Goal: Information Seeking & Learning: Learn about a topic

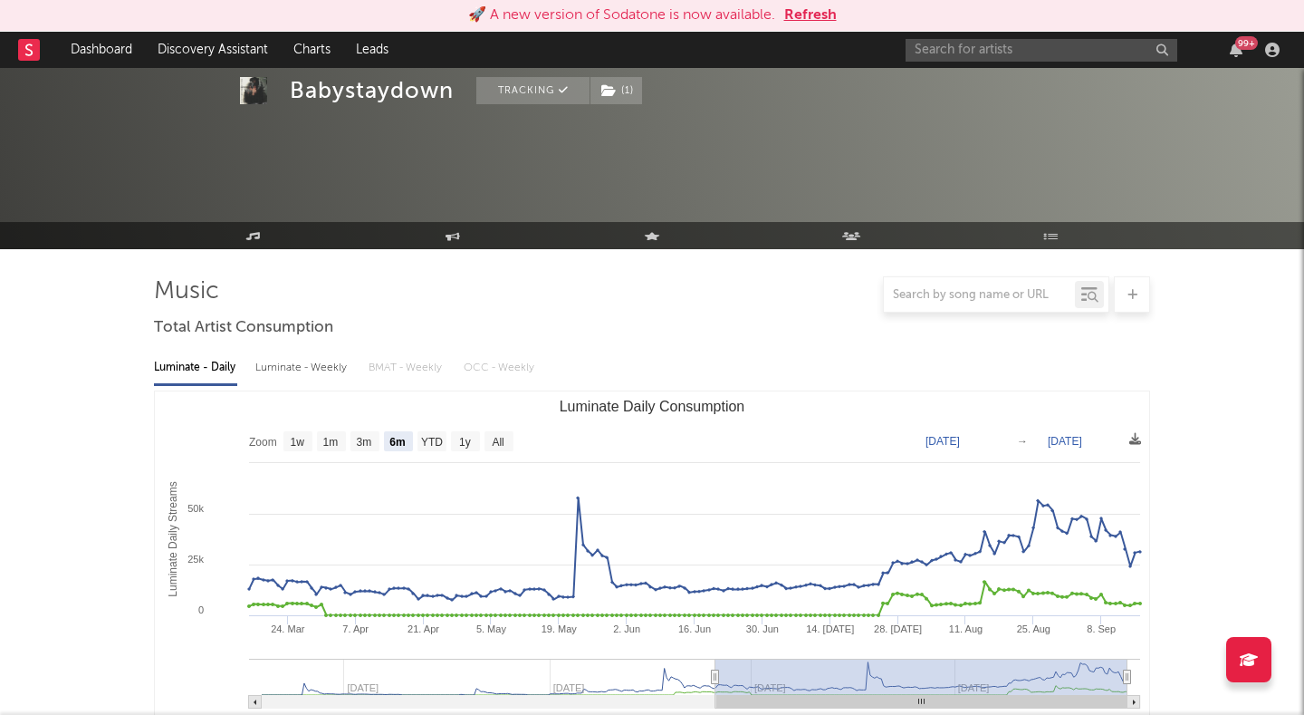
select select "6m"
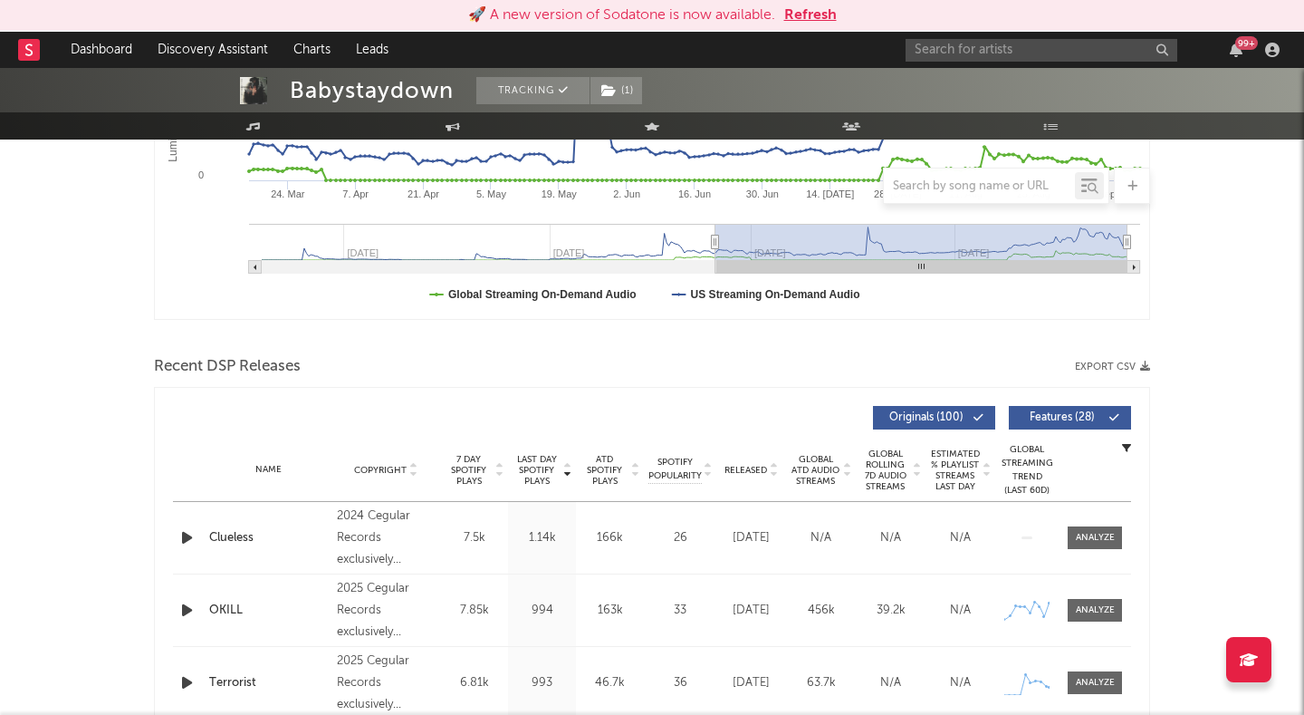
click at [820, 9] on button "Refresh" at bounding box center [810, 16] width 53 height 22
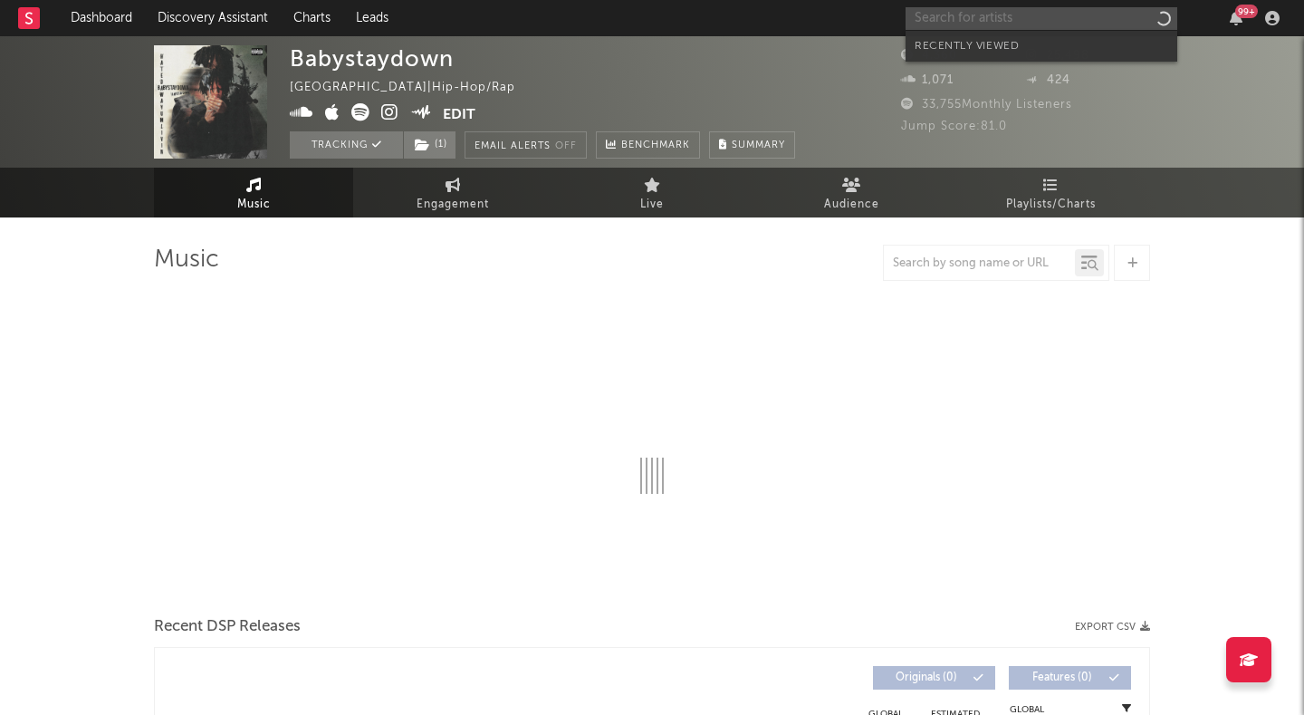
click at [1018, 22] on input "text" at bounding box center [1042, 18] width 272 height 23
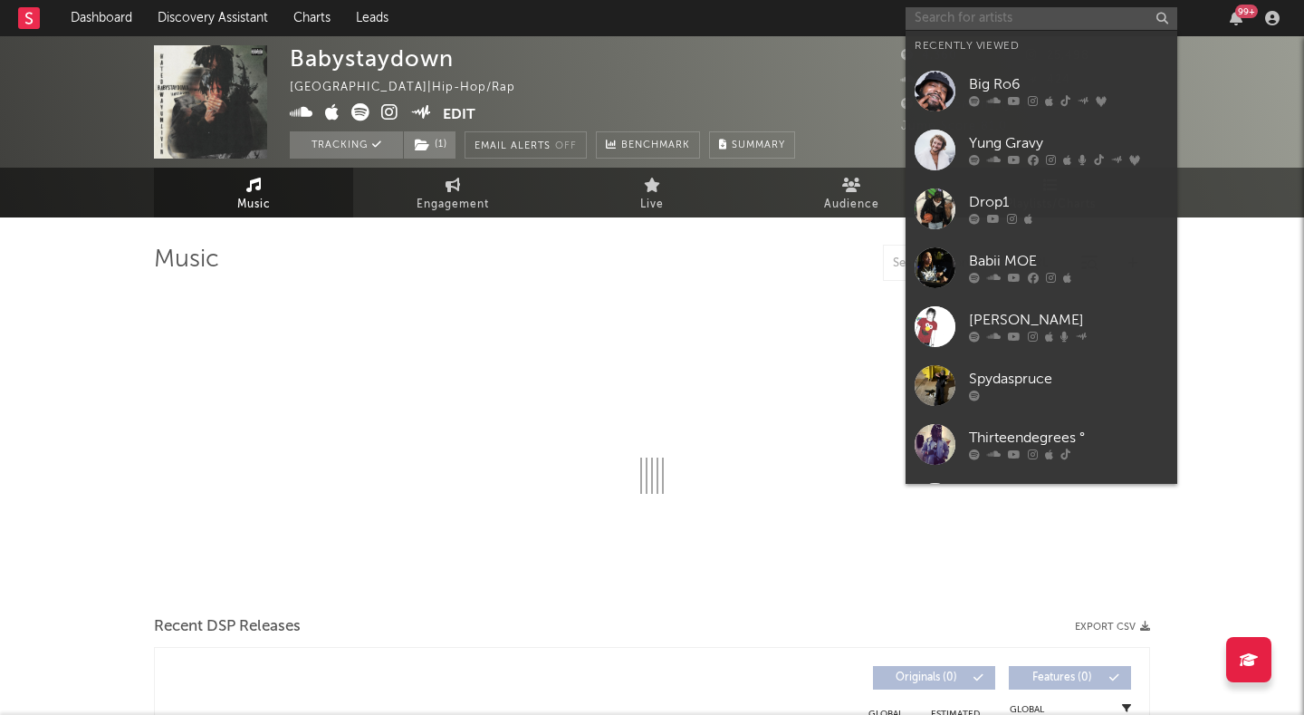
select select "6m"
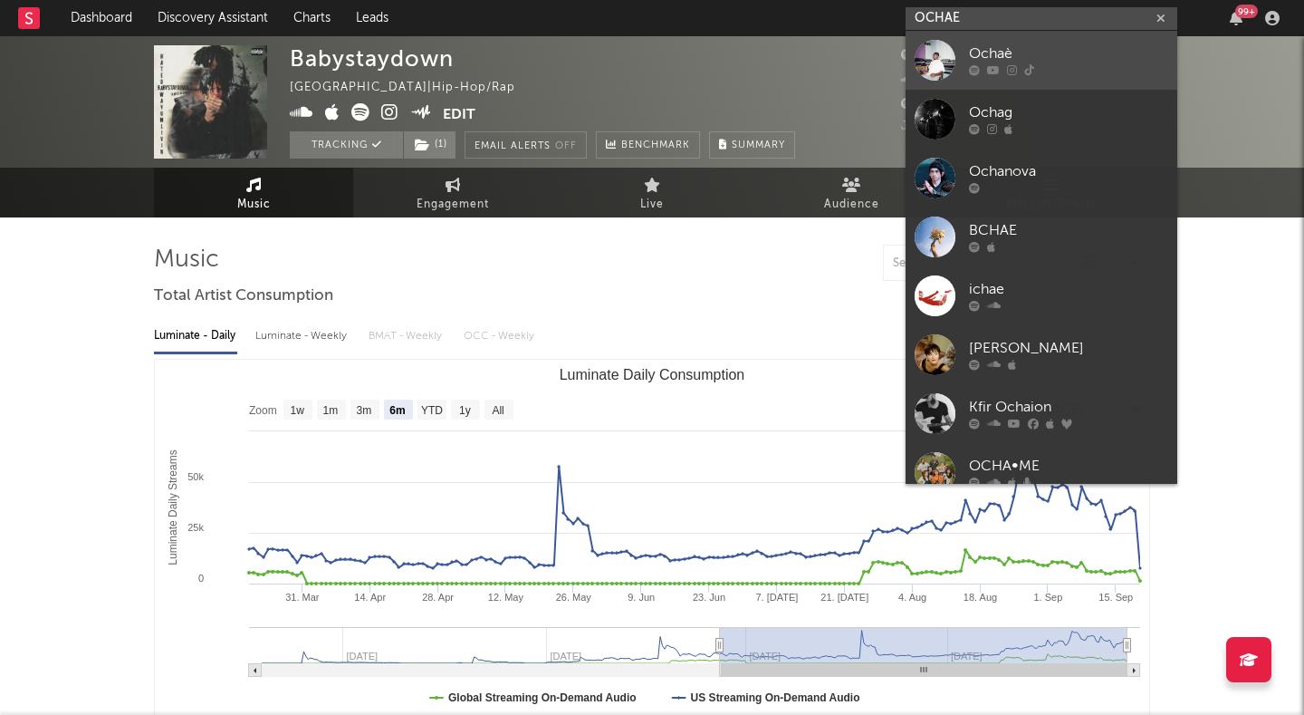
type input "OCHAE"
click at [1017, 56] on div "Ochaè" at bounding box center [1068, 54] width 199 height 22
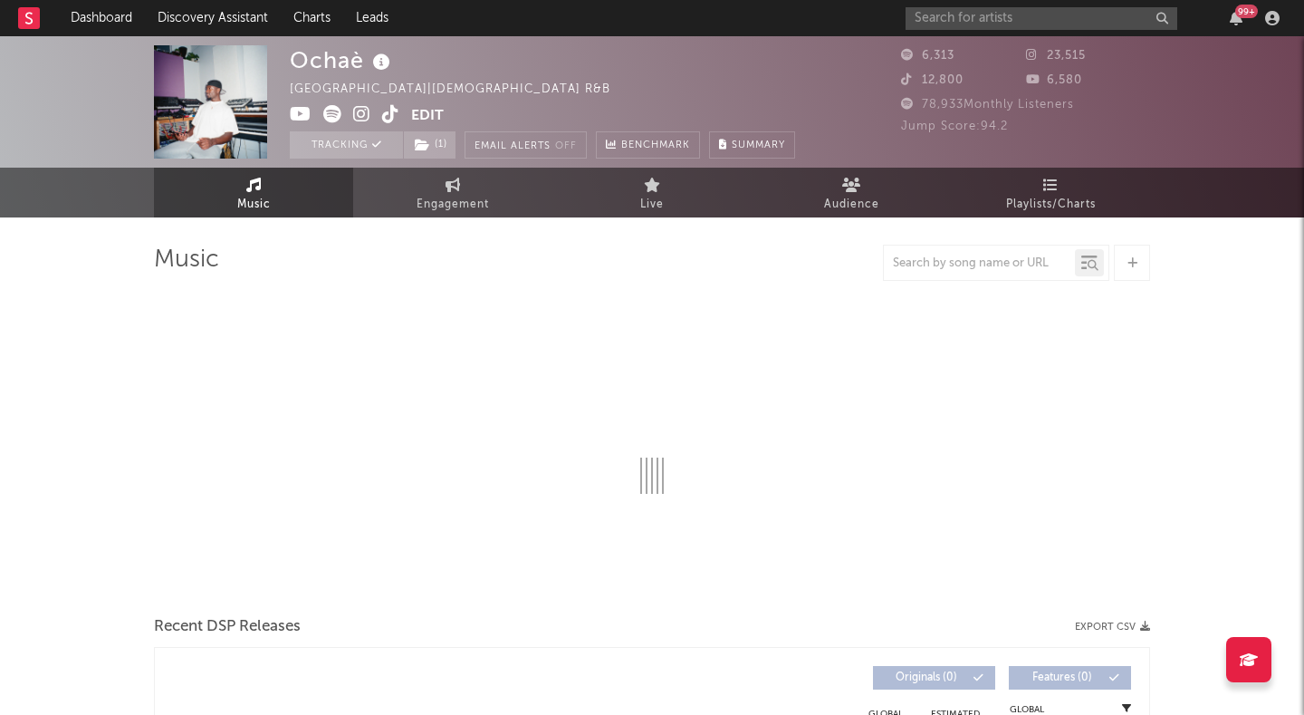
select select "1w"
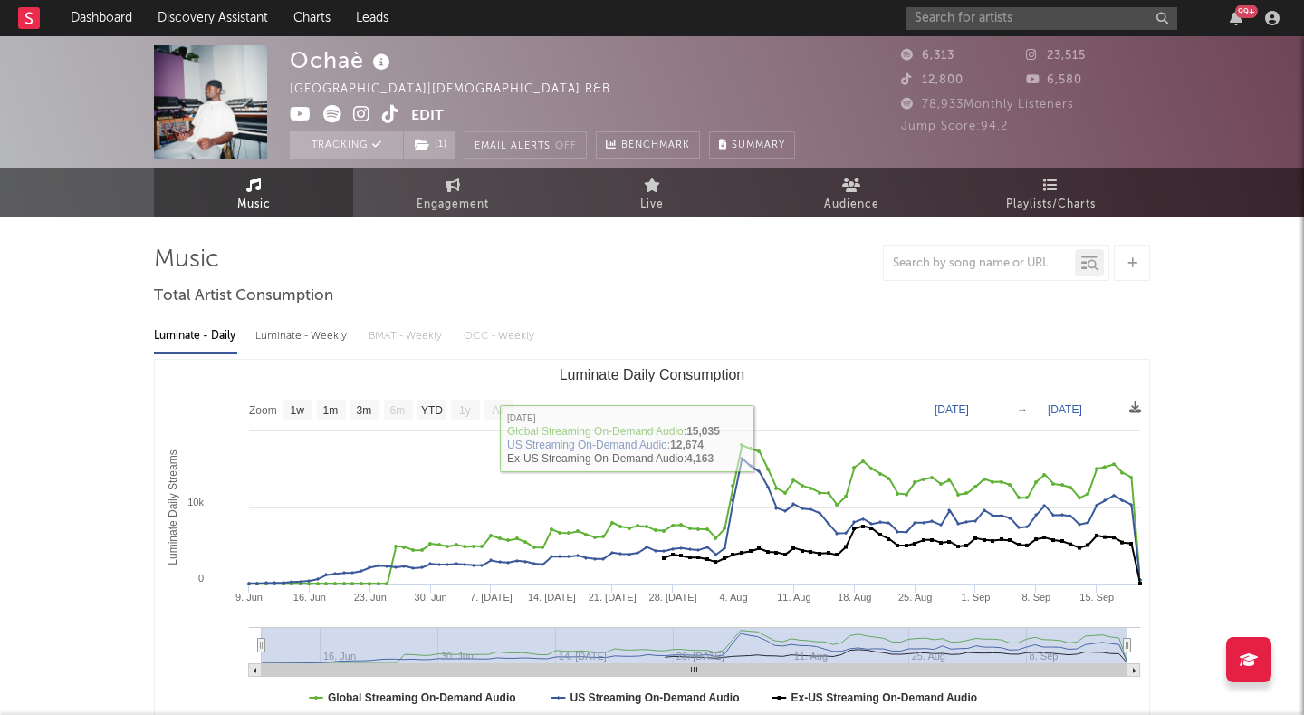
click at [272, 330] on div "Luminate - Weekly" at bounding box center [302, 336] width 95 height 31
select select "1w"
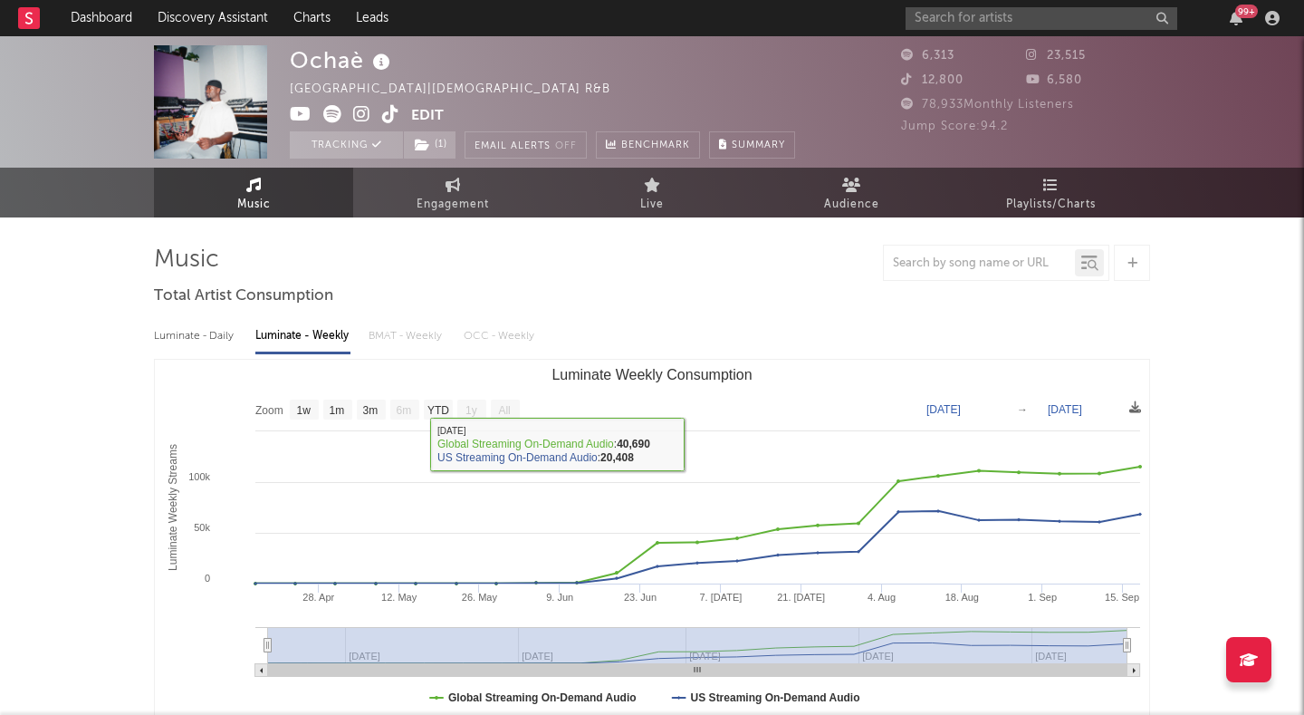
click at [200, 333] on div "Luminate - Daily" at bounding box center [195, 336] width 83 height 31
select select "1w"
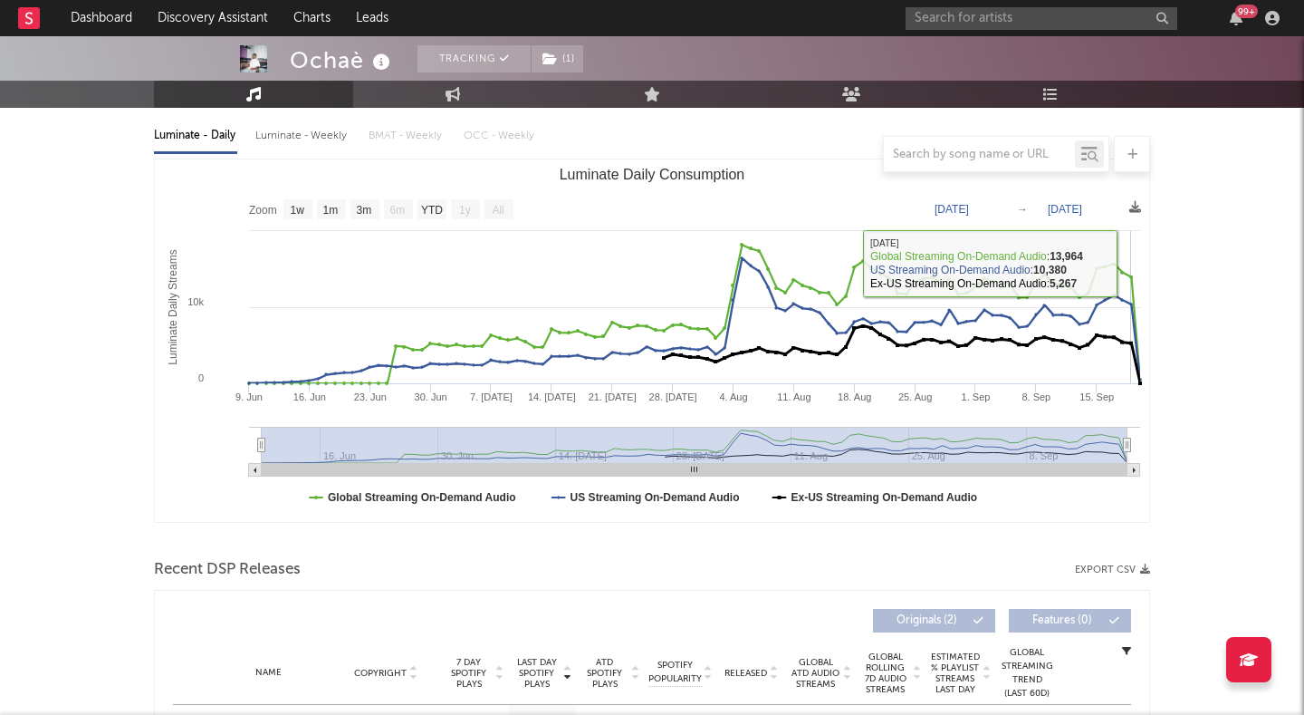
scroll to position [234, 0]
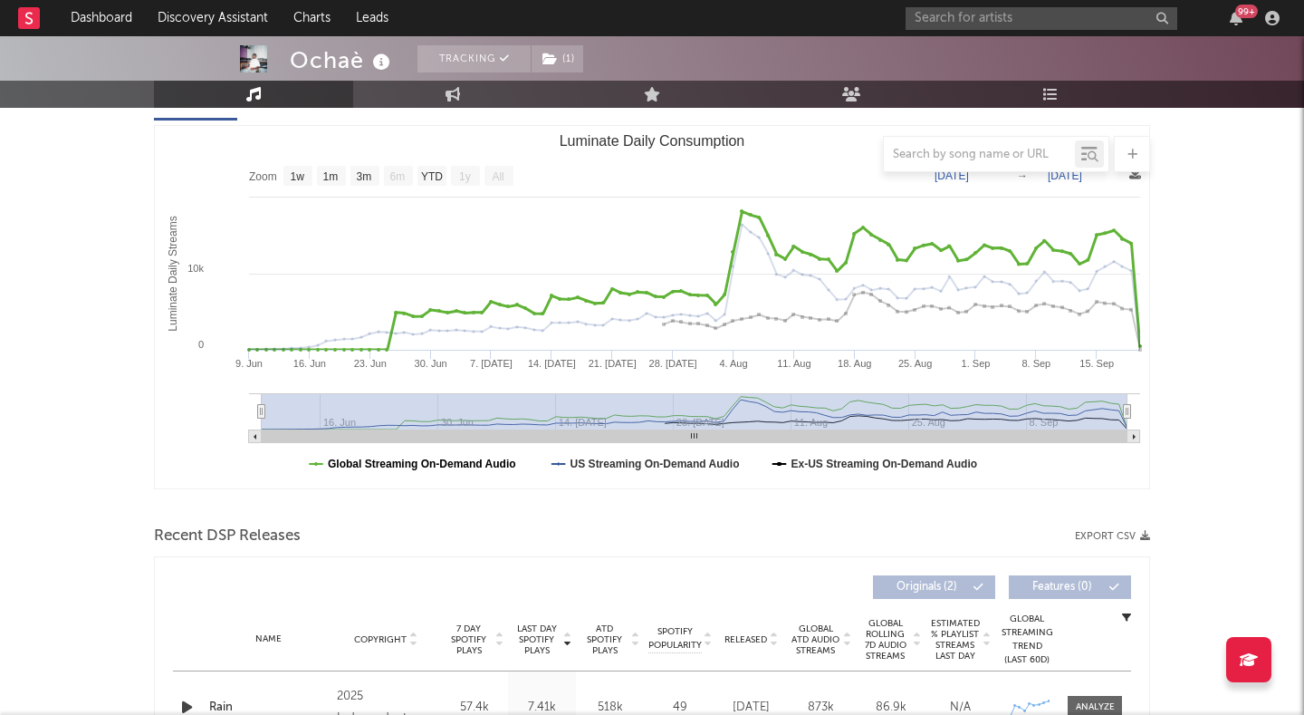
click at [482, 462] on text "Global Streaming On-Demand Audio" at bounding box center [422, 463] width 188 height 13
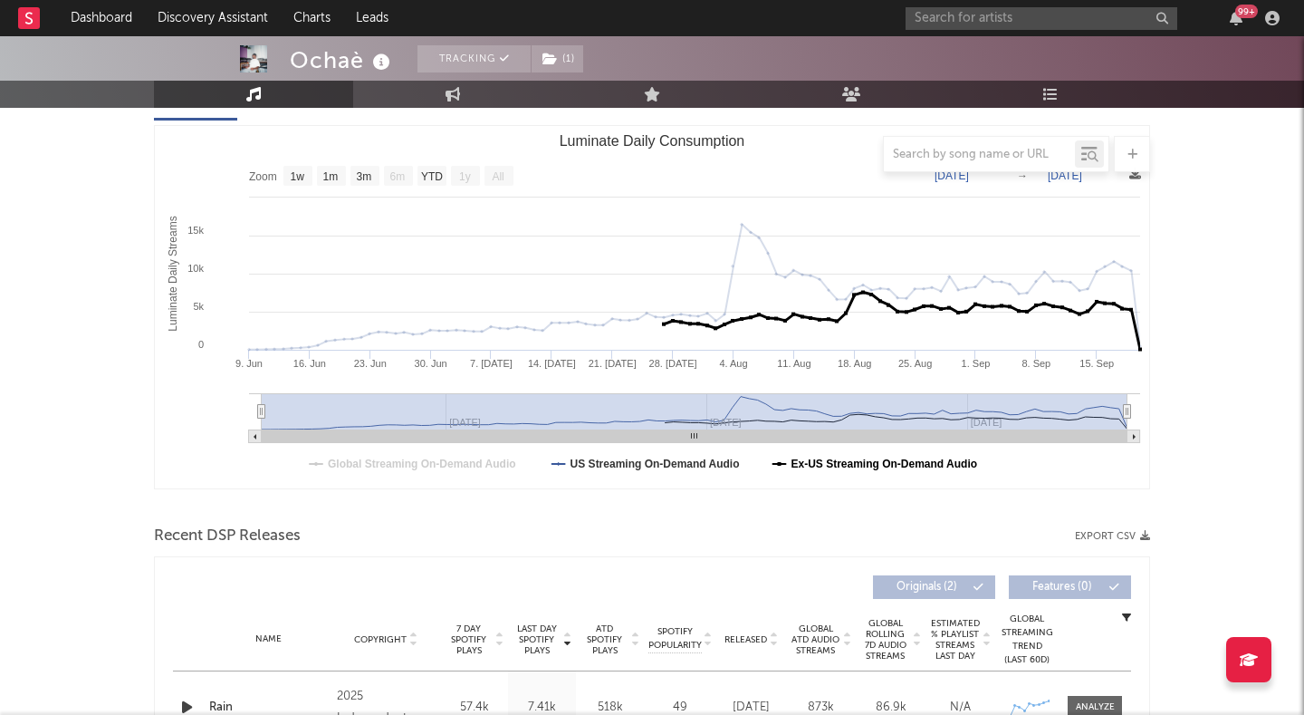
click at [866, 464] on text "Ex-US Streaming On-Demand Audio" at bounding box center [885, 463] width 187 height 13
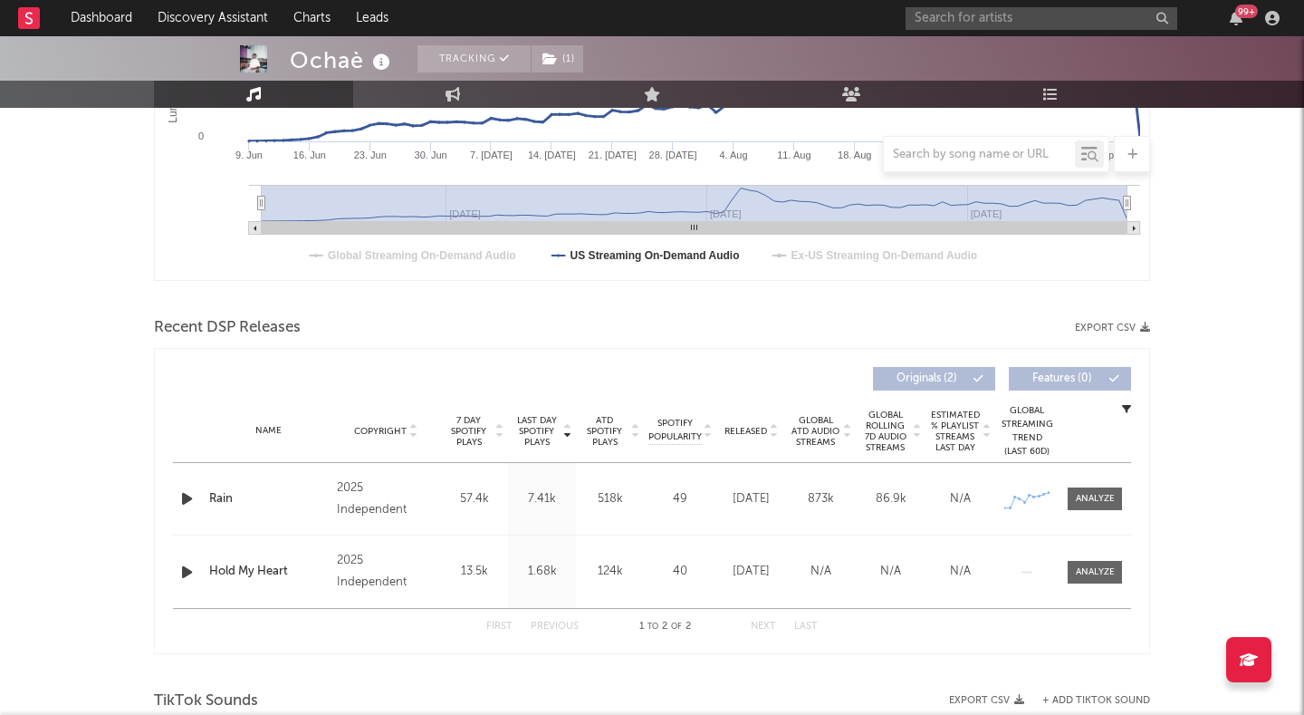
scroll to position [462, 0]
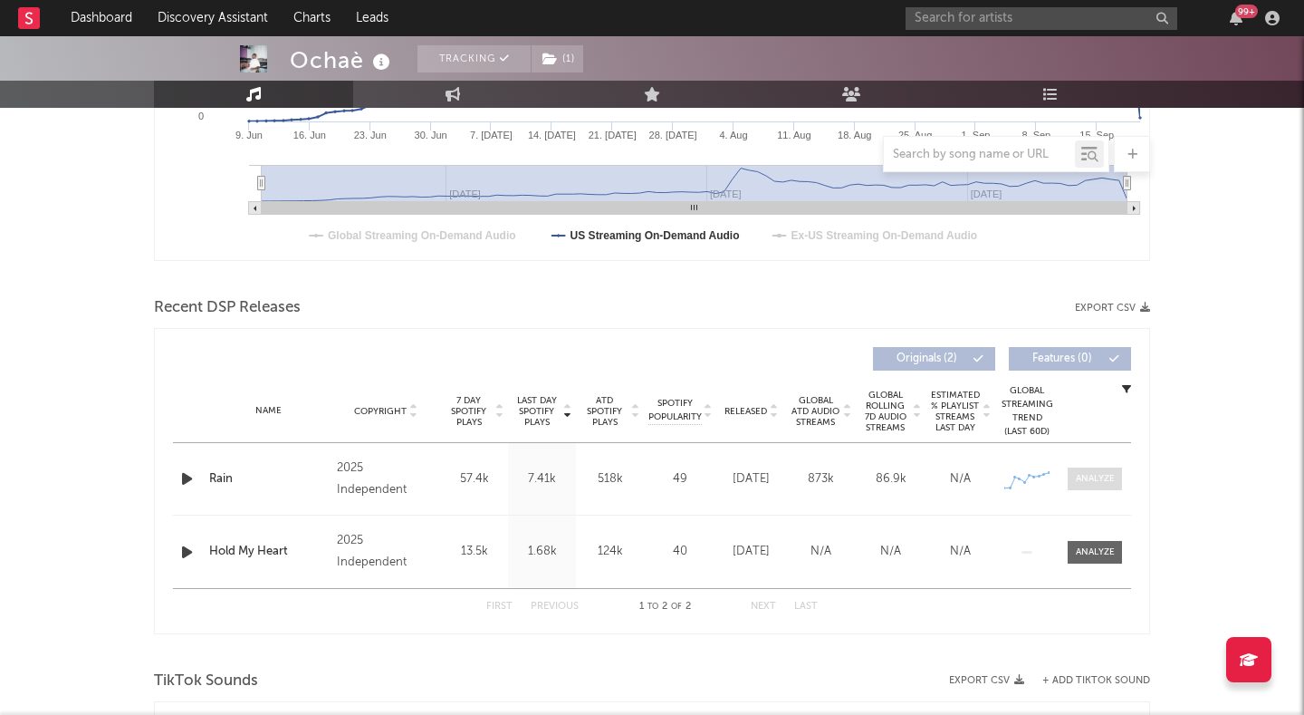
click at [1087, 485] on div at bounding box center [1095, 479] width 39 height 14
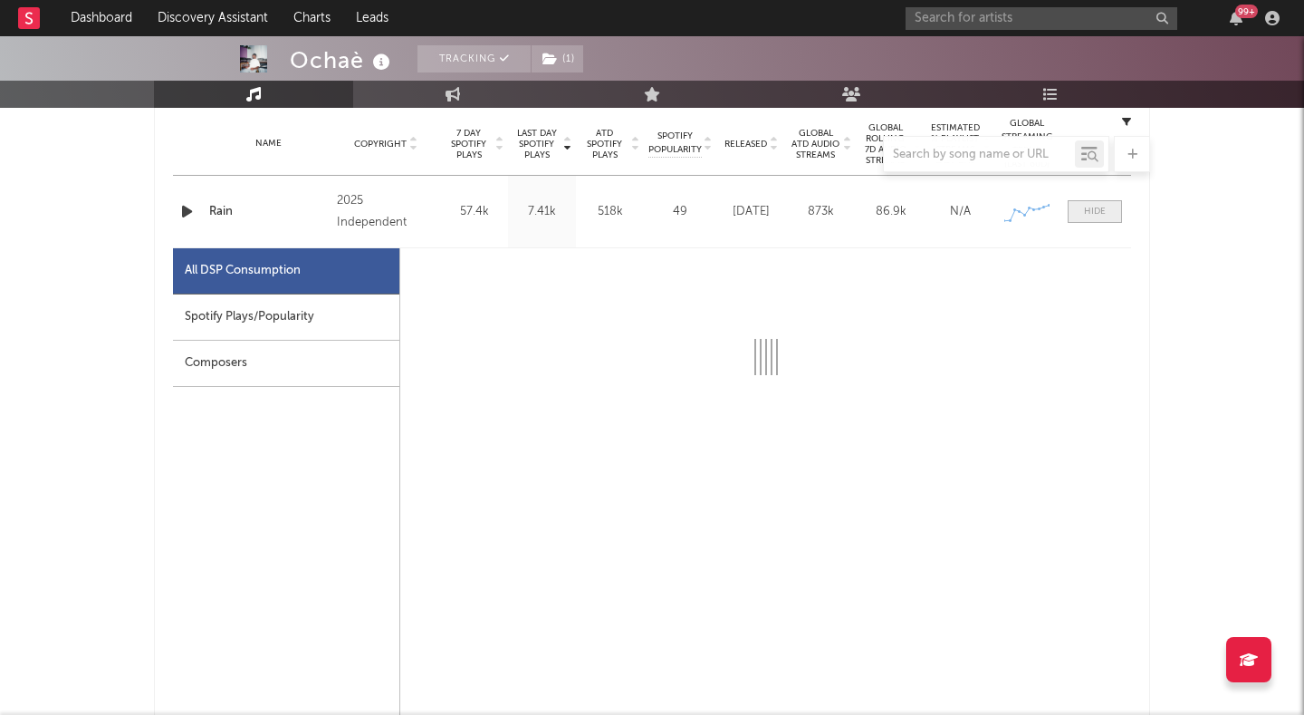
select select "1w"
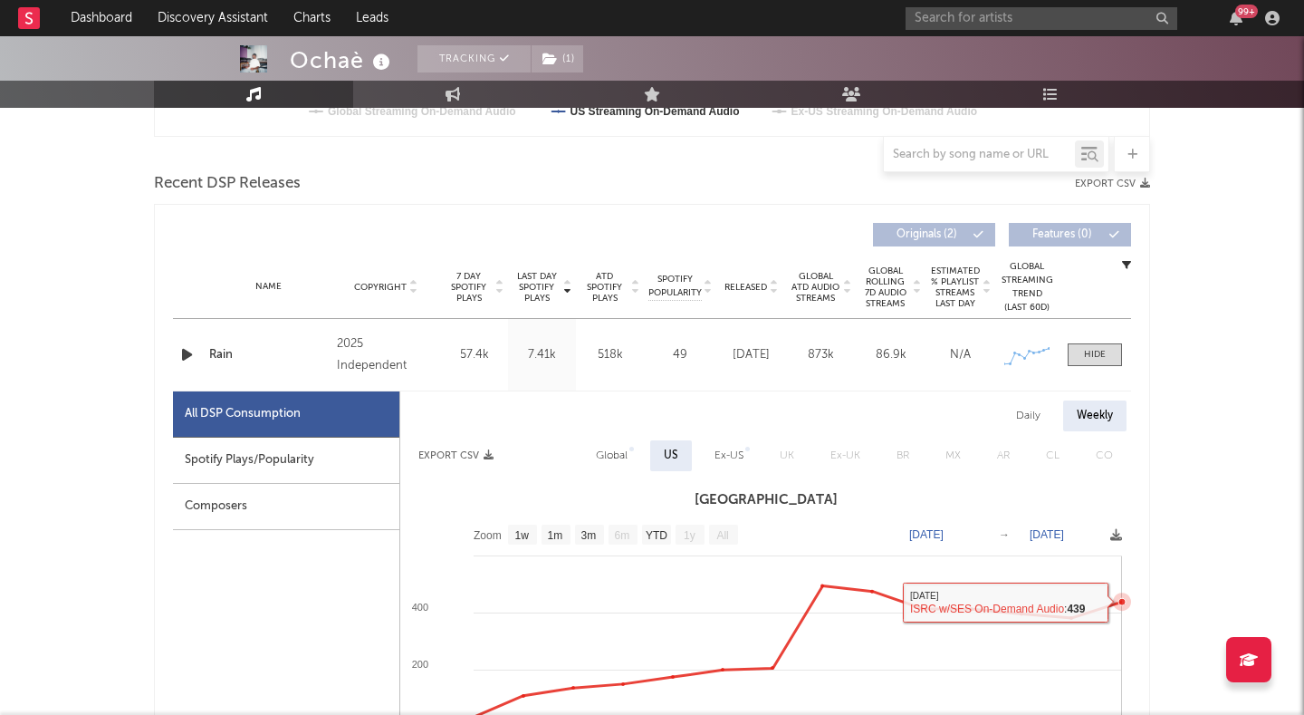
scroll to position [481, 0]
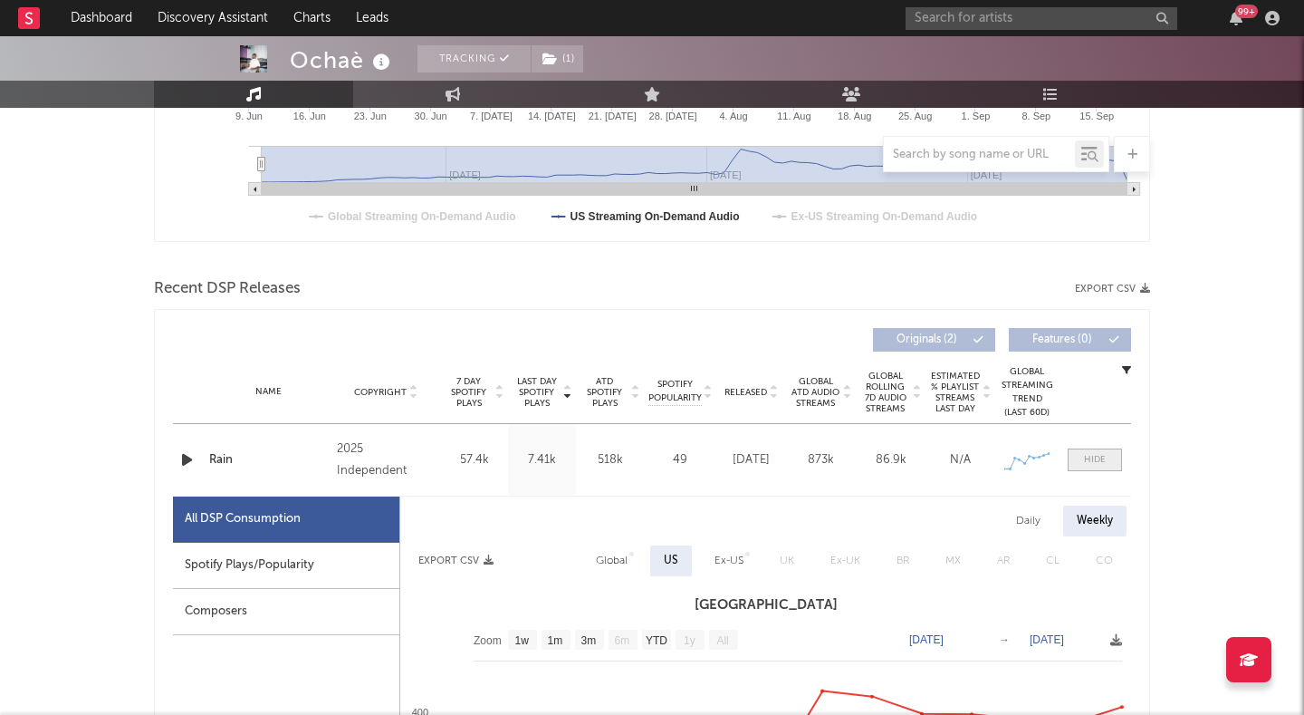
click at [1092, 451] on span at bounding box center [1095, 459] width 54 height 23
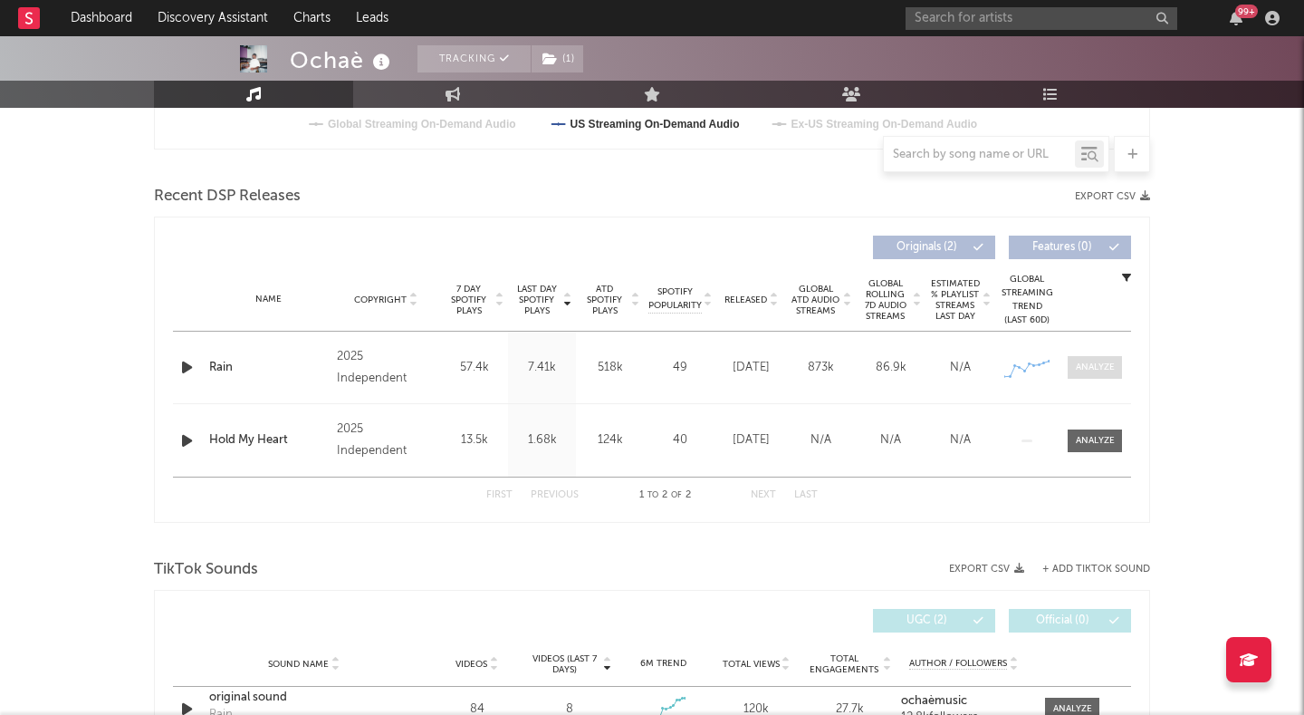
scroll to position [596, 0]
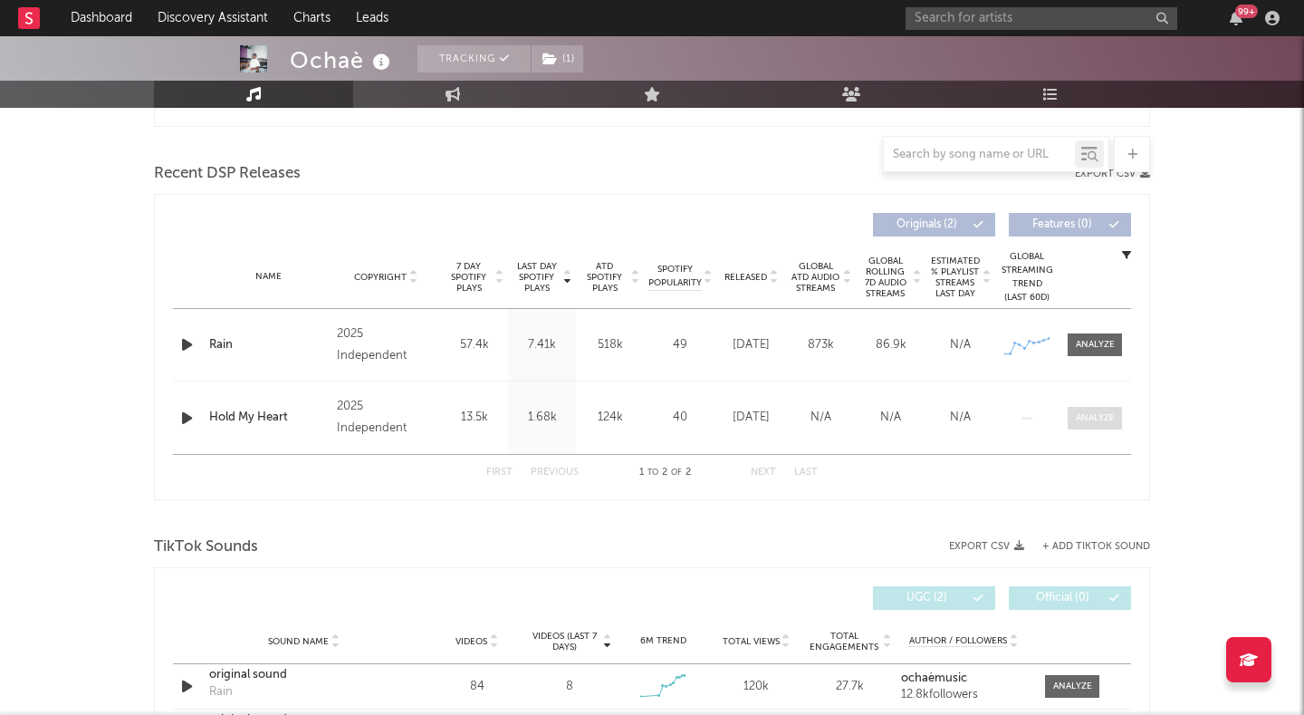
click at [1093, 422] on div at bounding box center [1095, 418] width 39 height 14
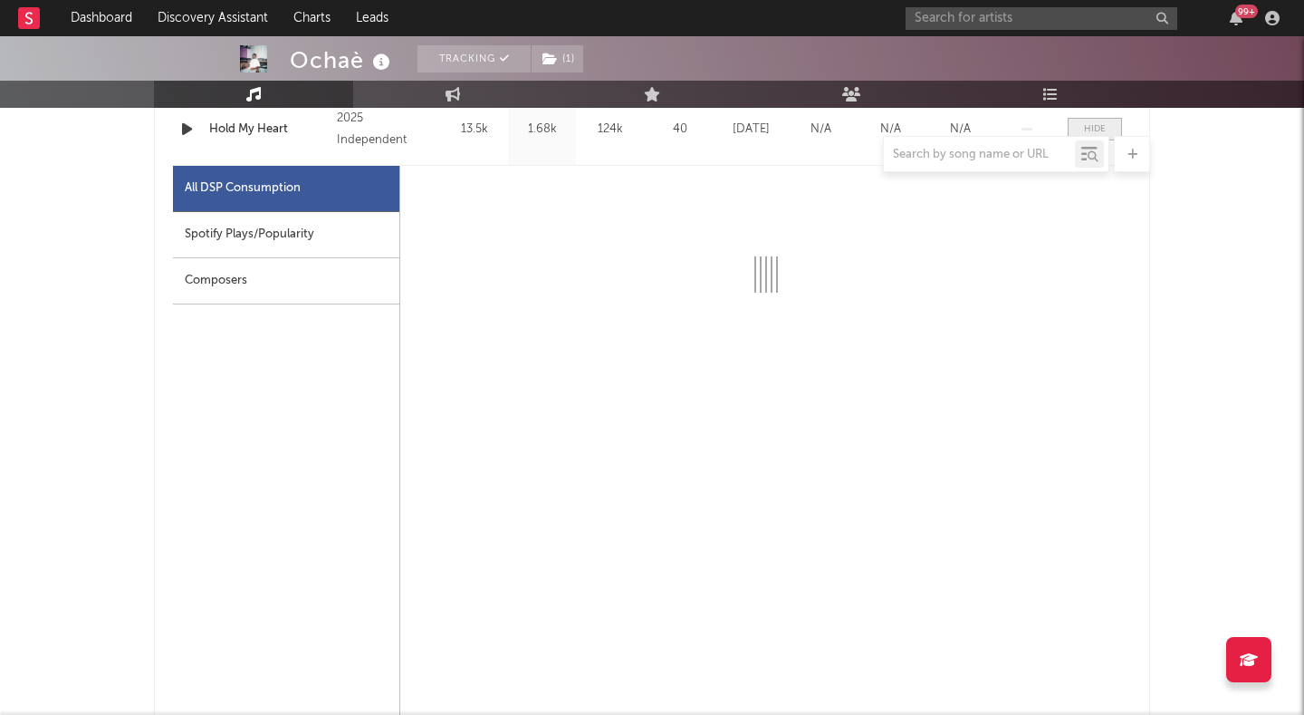
scroll to position [917, 0]
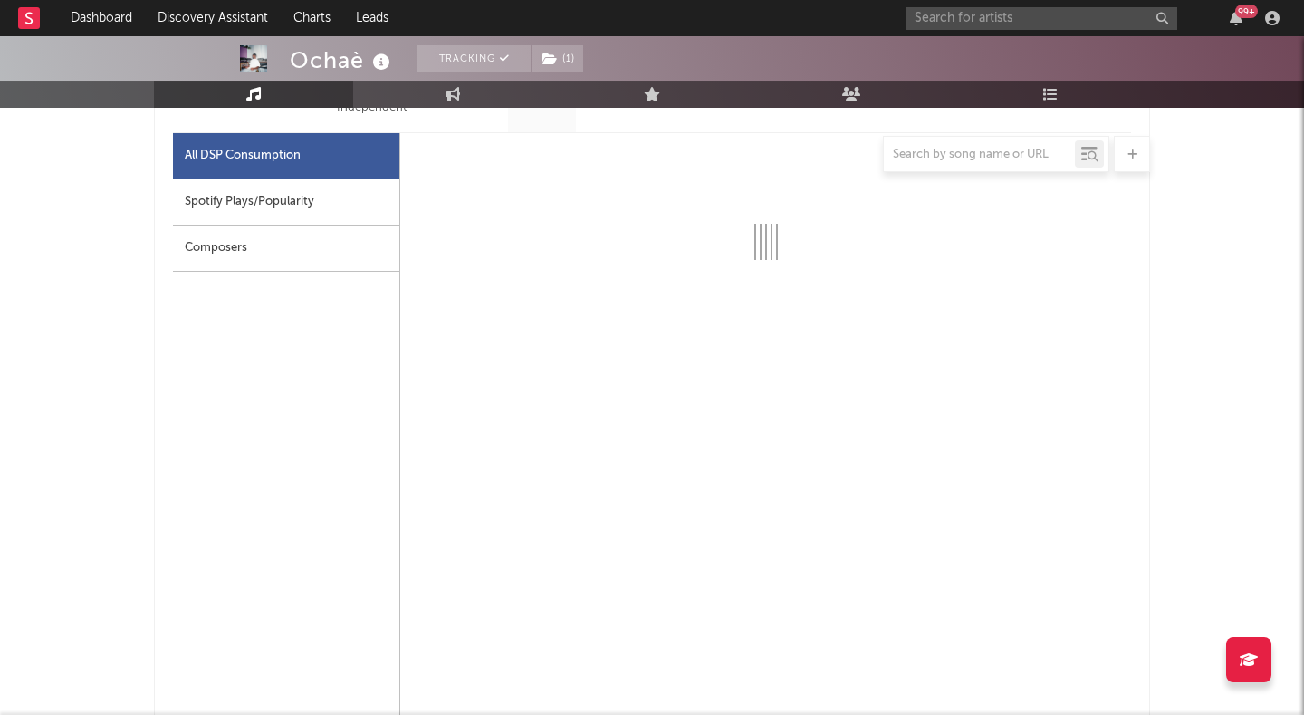
select select "1w"
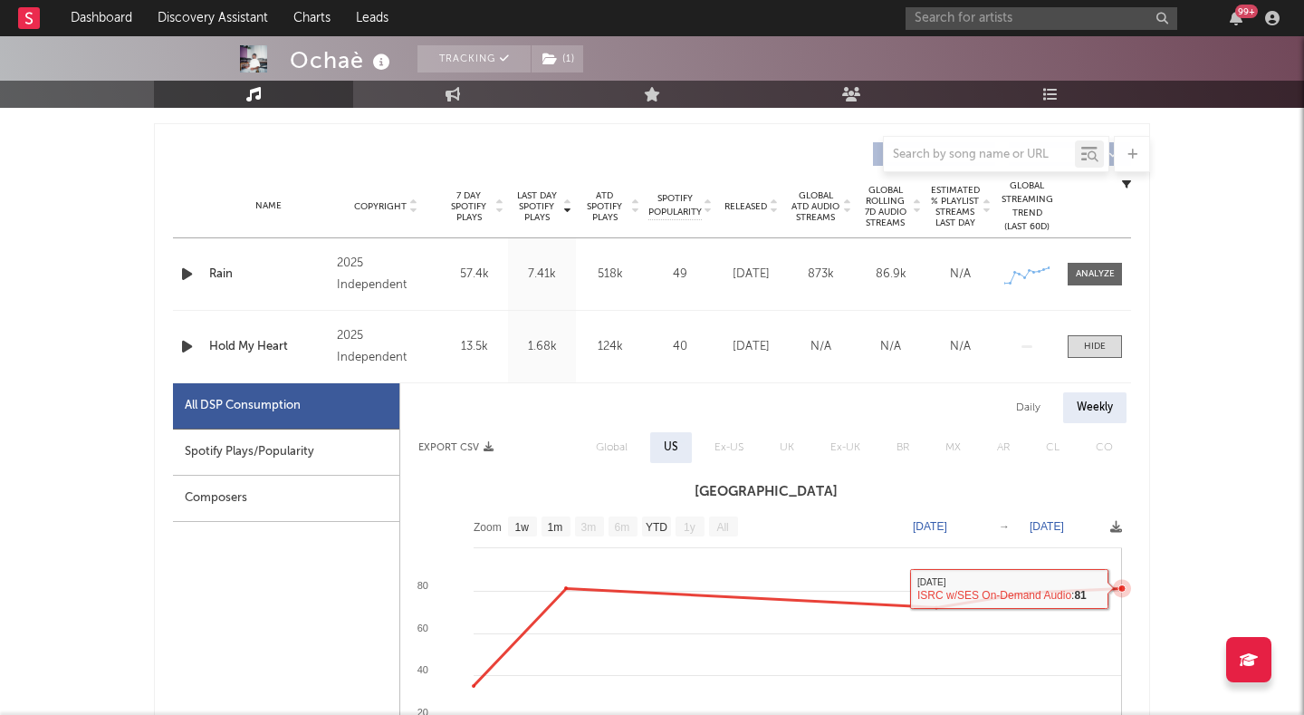
scroll to position [588, 0]
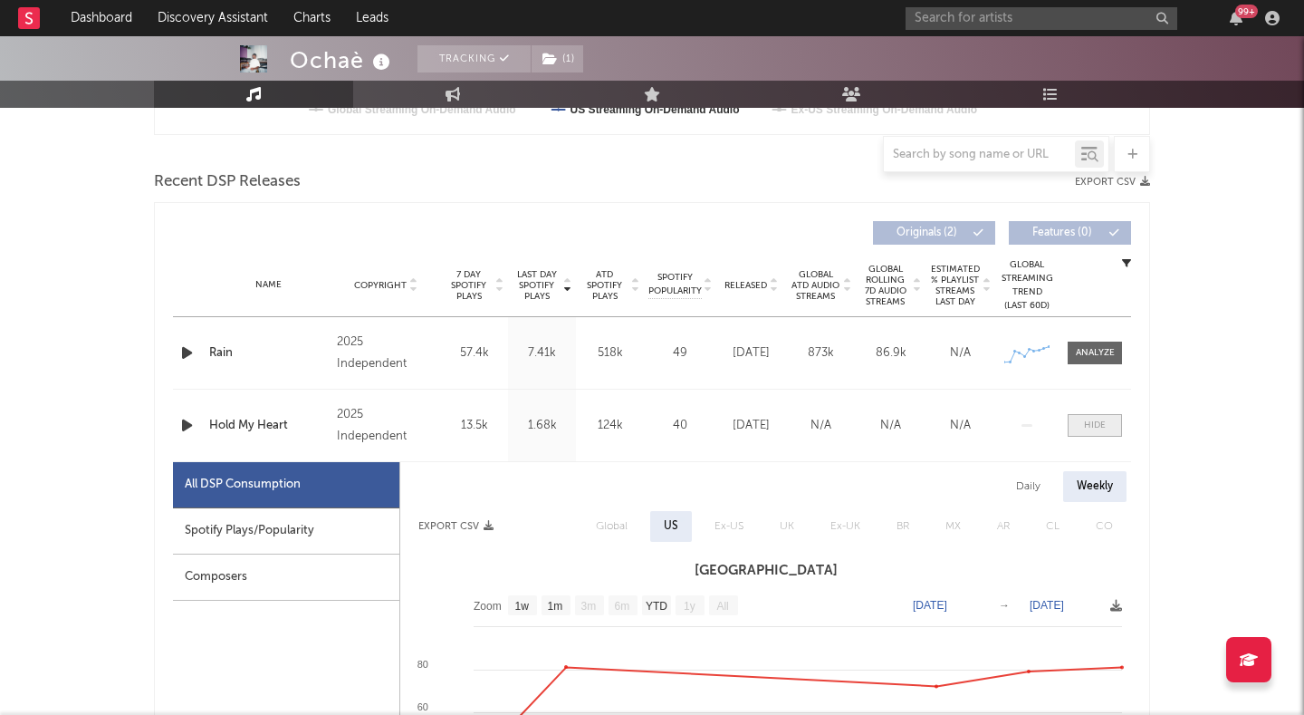
click at [1083, 415] on span at bounding box center [1095, 425] width 54 height 23
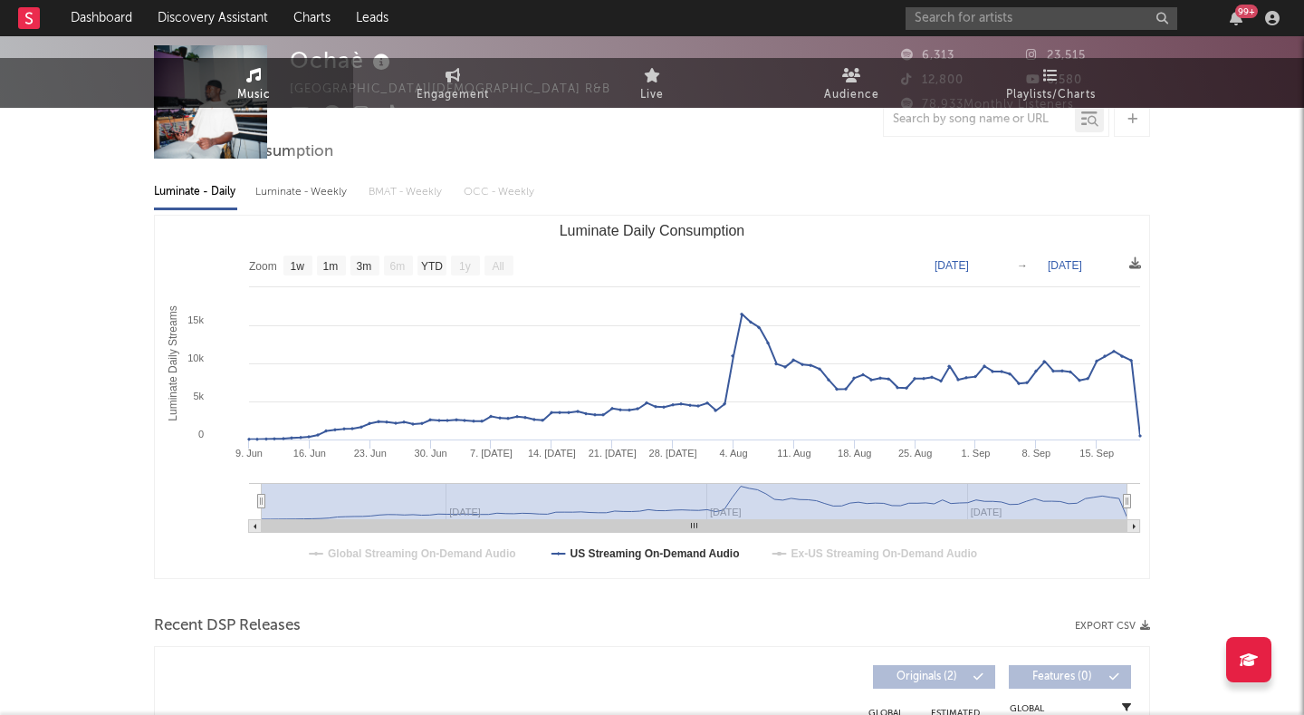
scroll to position [0, 0]
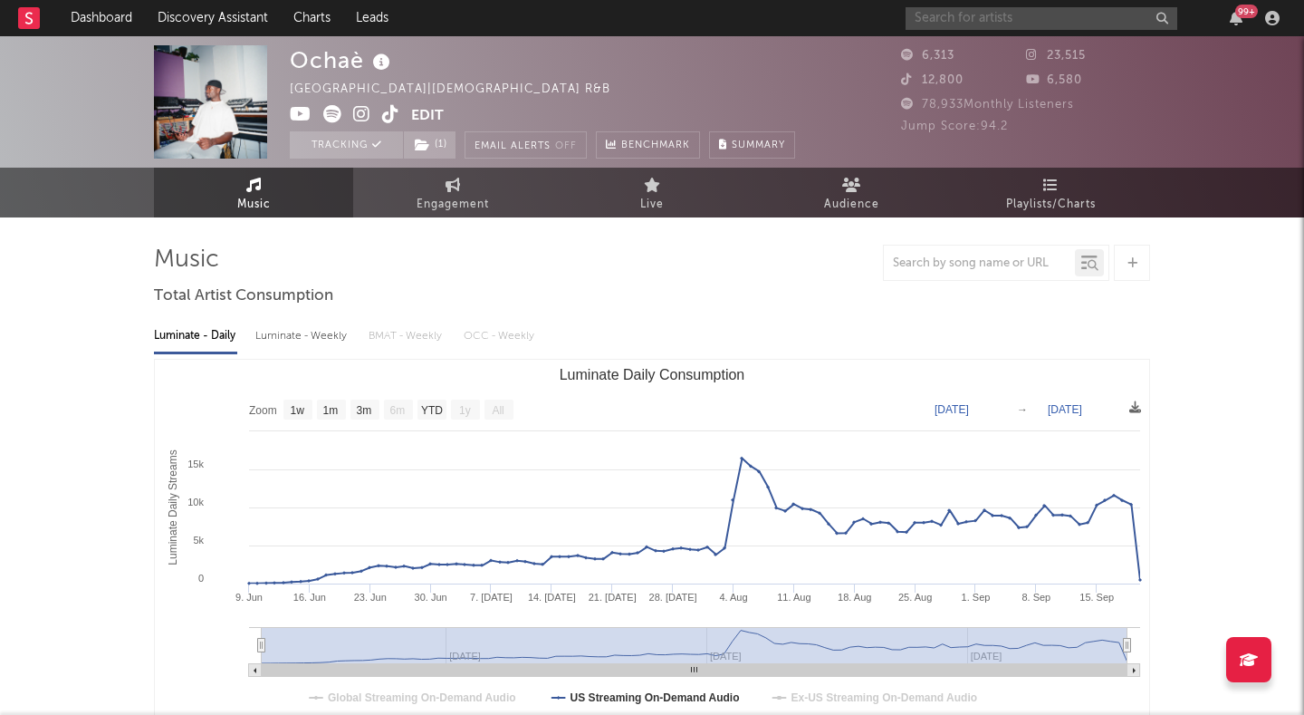
click at [955, 23] on input "text" at bounding box center [1042, 18] width 272 height 23
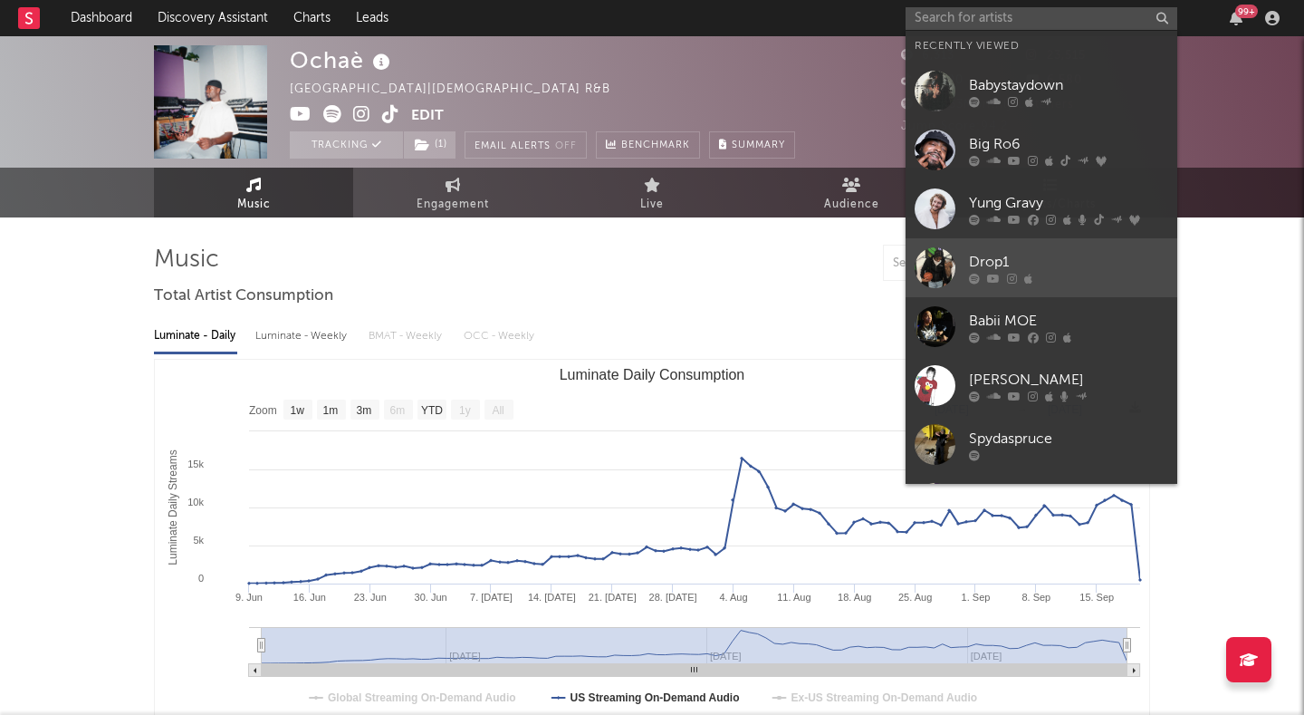
click at [927, 274] on div at bounding box center [935, 267] width 41 height 41
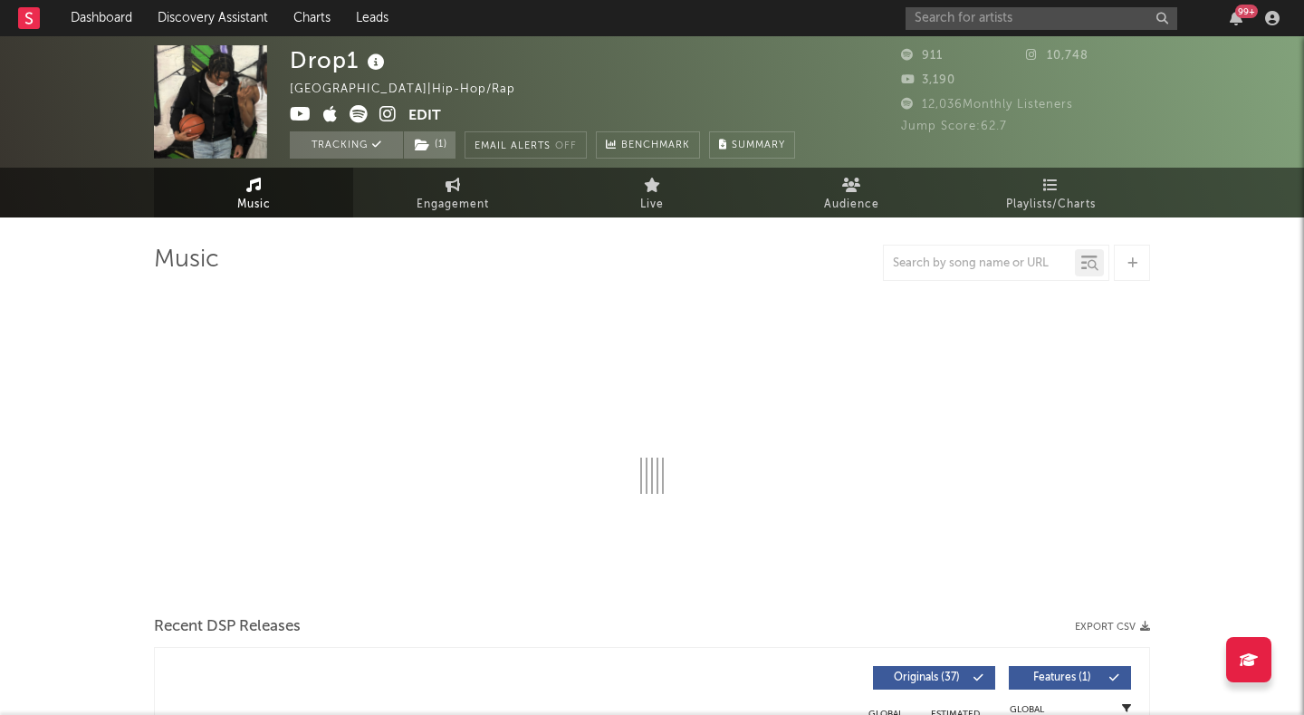
select select "1w"
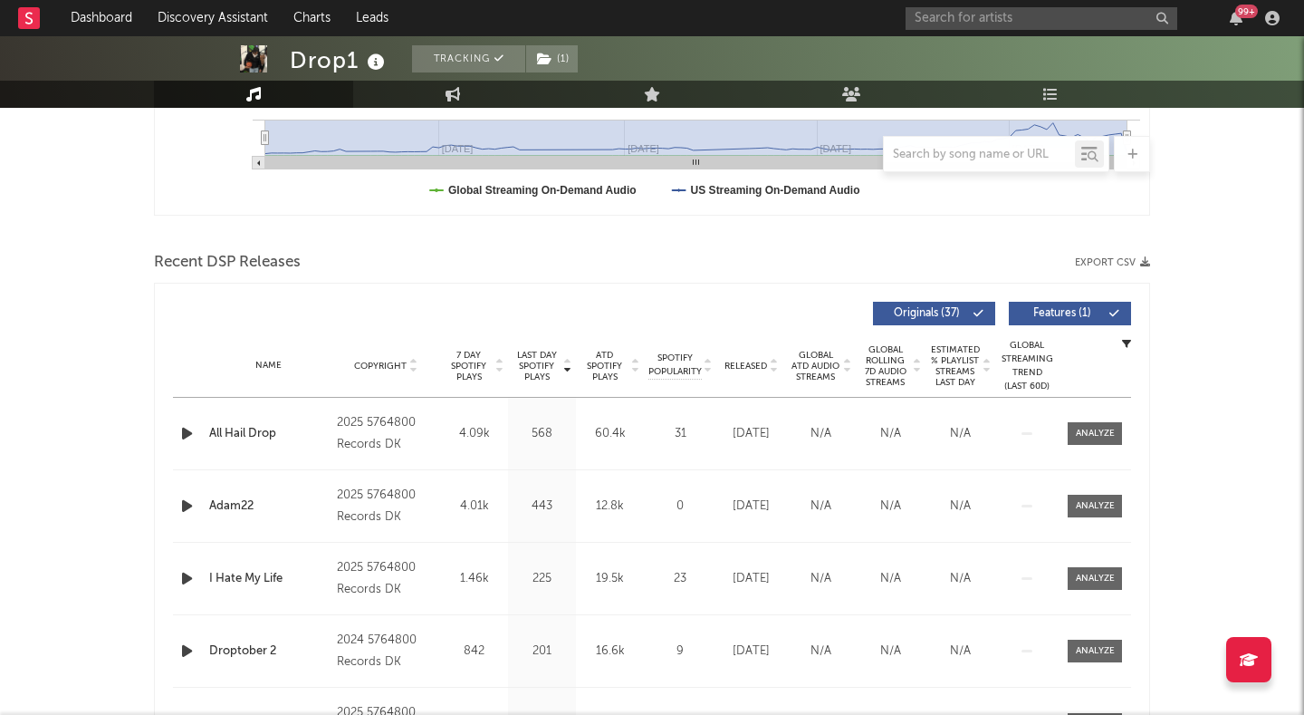
scroll to position [519, 0]
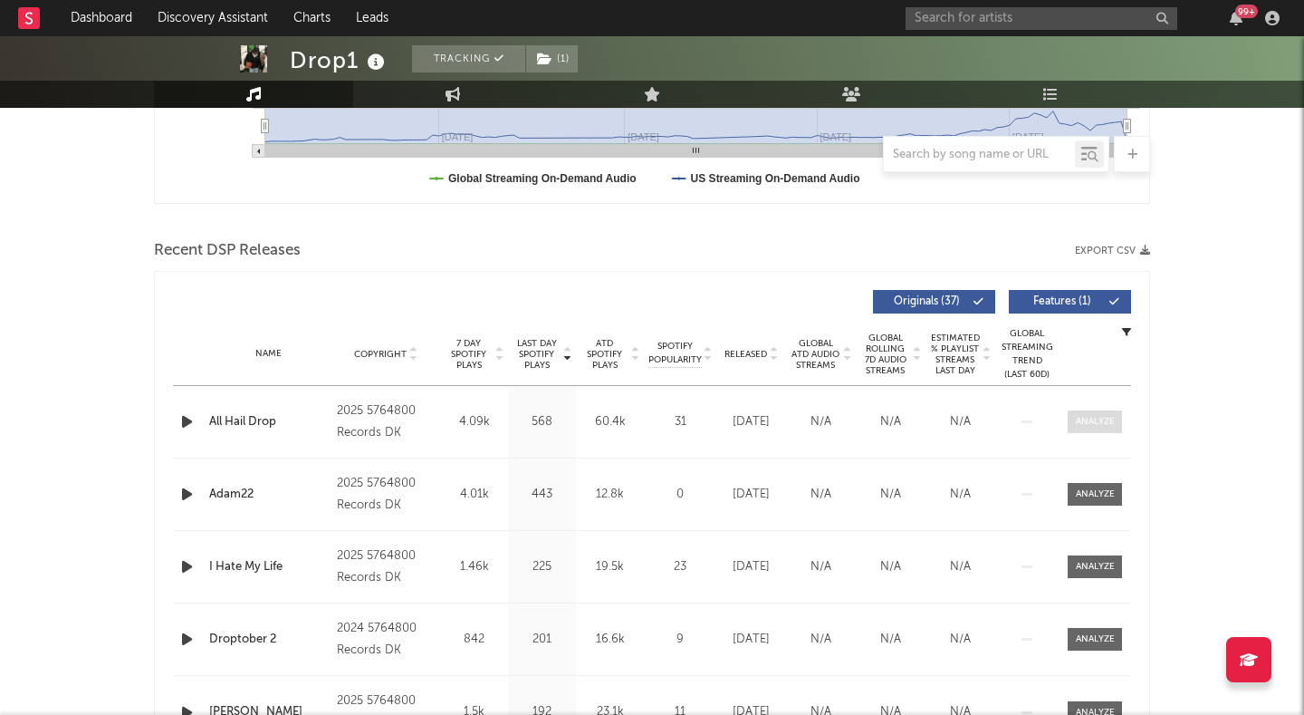
click at [1083, 419] on div at bounding box center [1095, 422] width 39 height 14
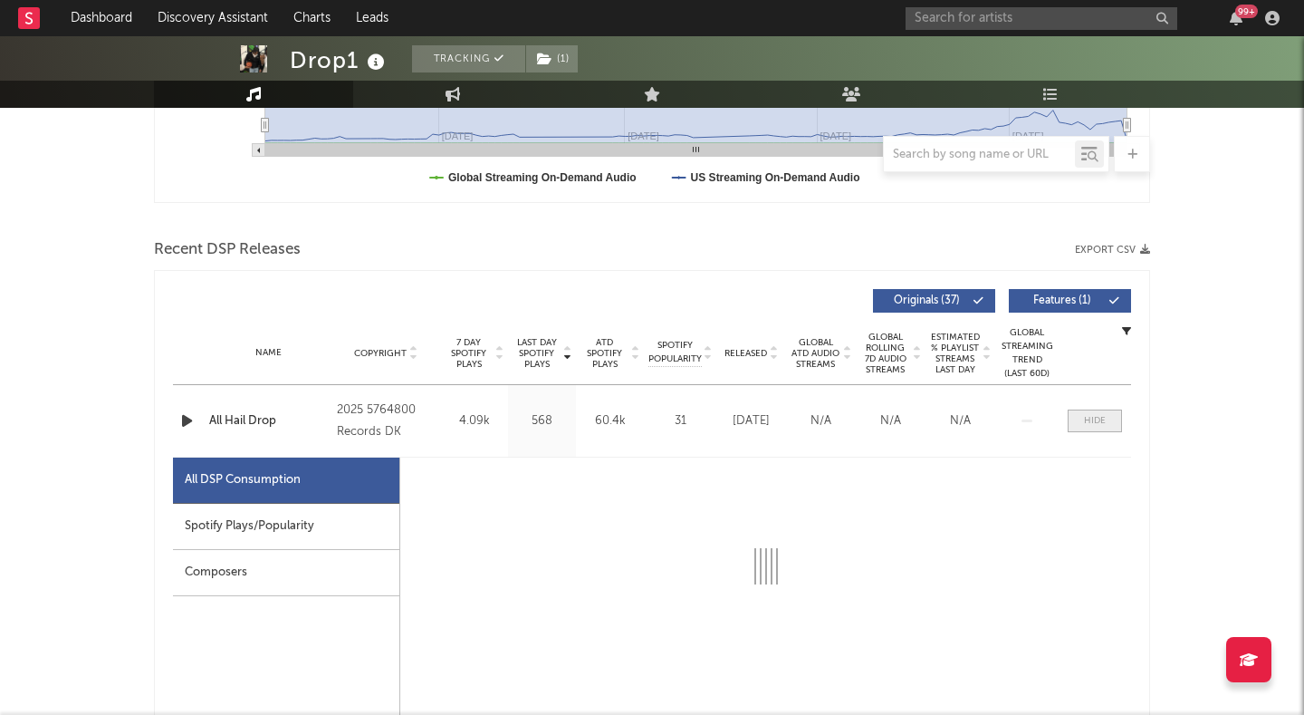
select select "1w"
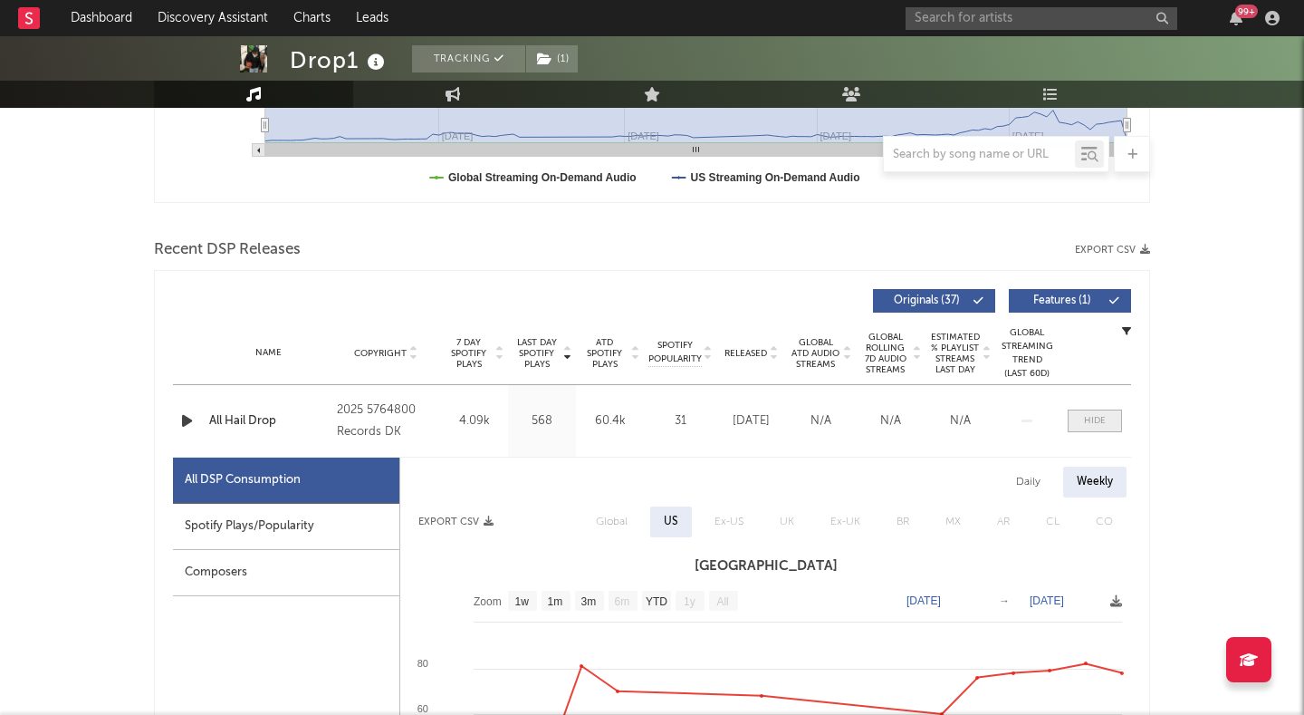
scroll to position [705, 0]
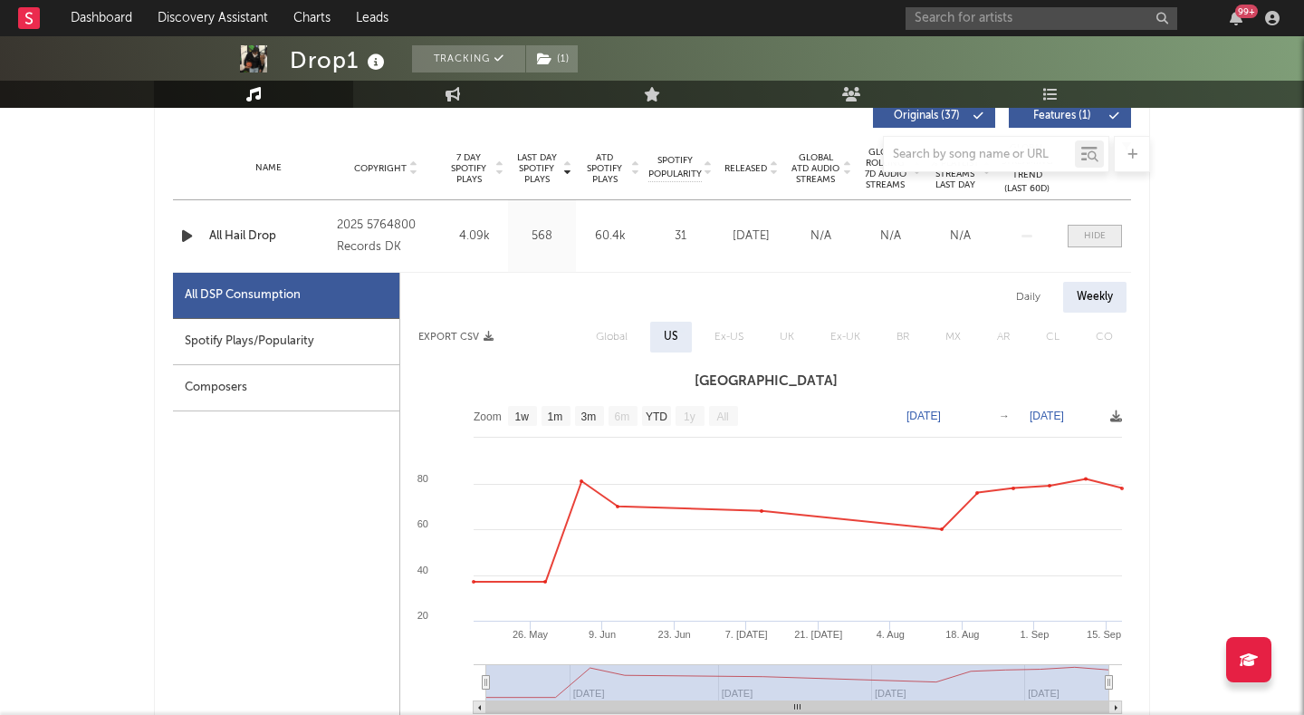
click at [1096, 229] on div at bounding box center [1095, 236] width 22 height 14
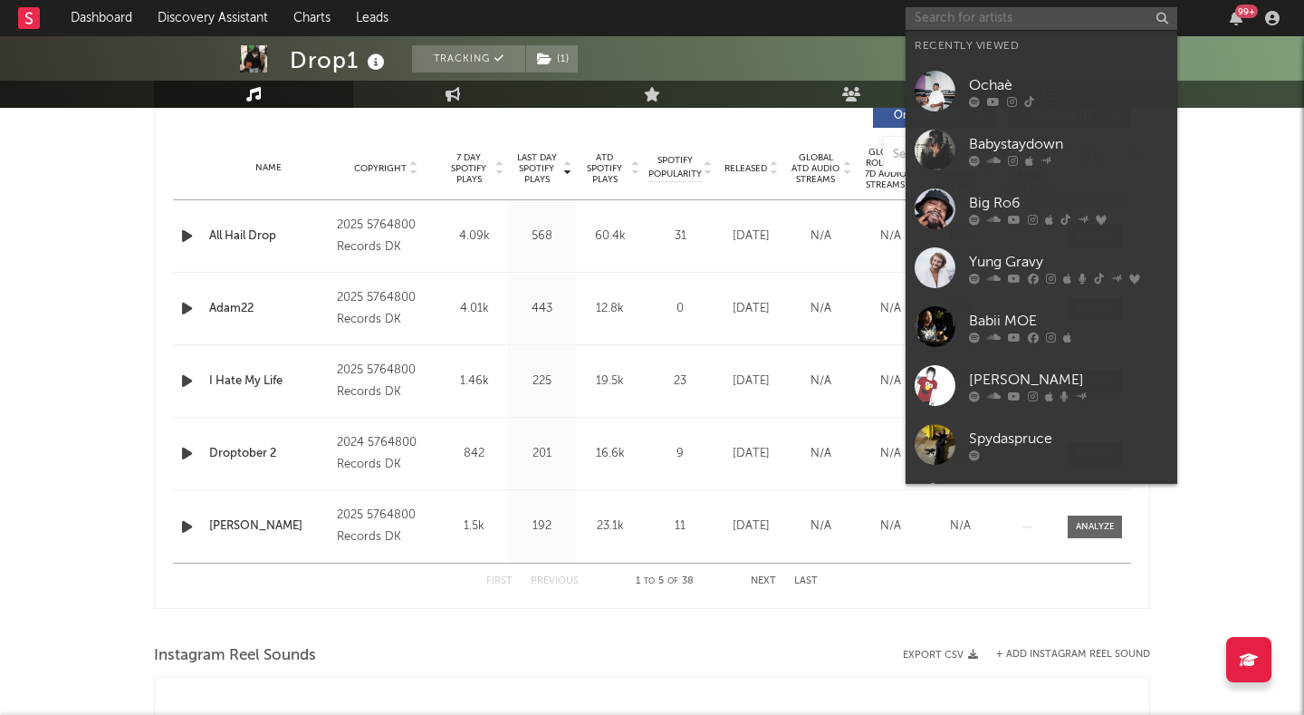
click at [933, 23] on input "text" at bounding box center [1042, 18] width 272 height 23
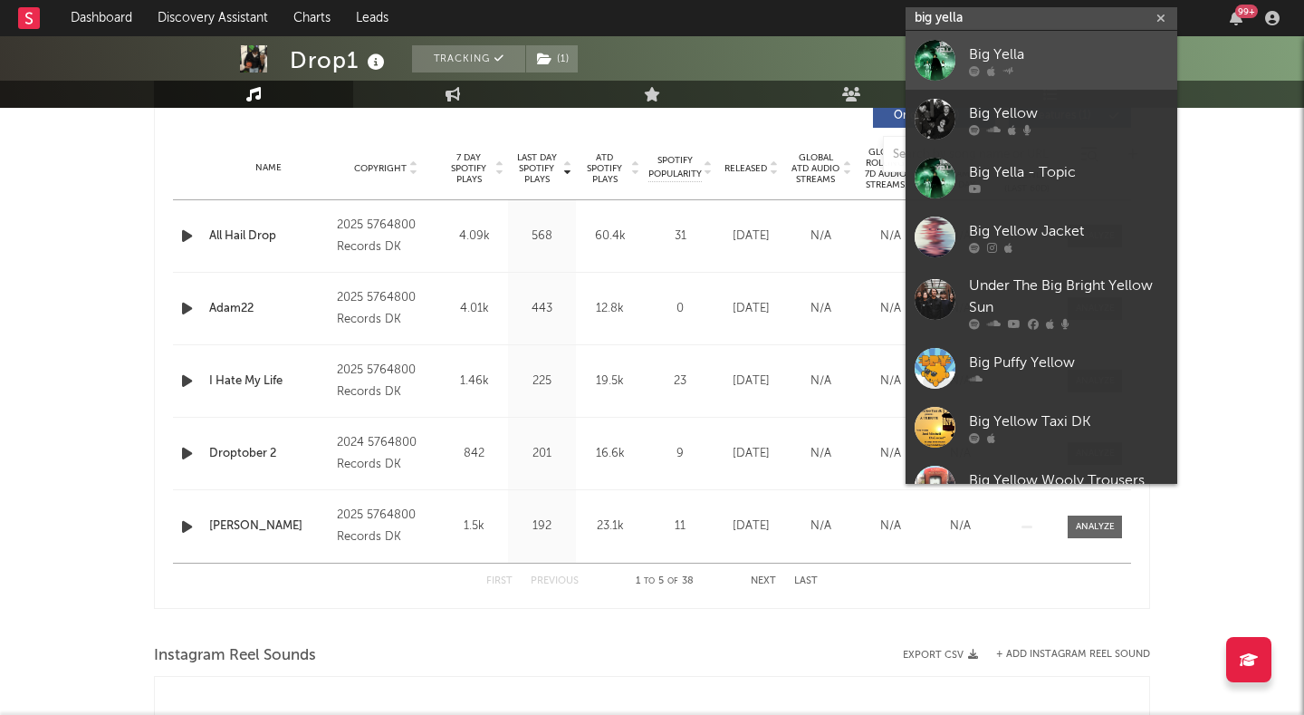
type input "big yella"
click at [1000, 61] on div "Big Yella" at bounding box center [1068, 54] width 199 height 22
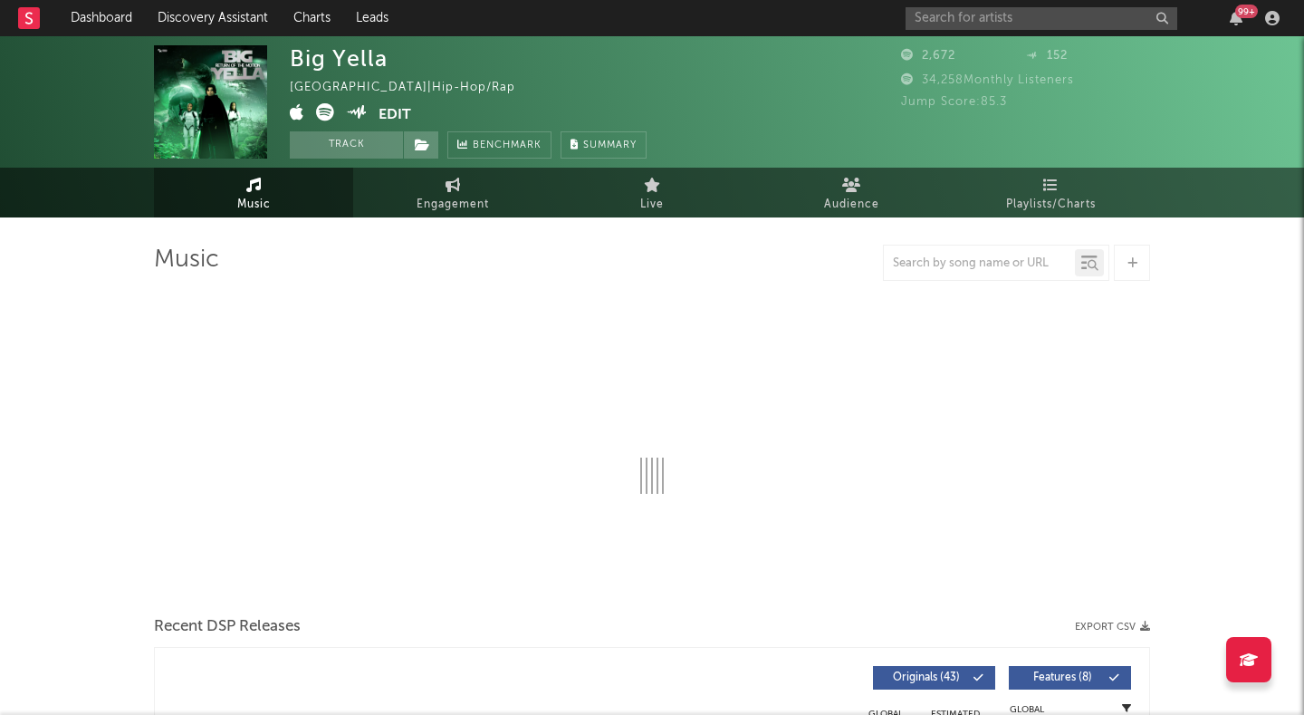
select select "1w"
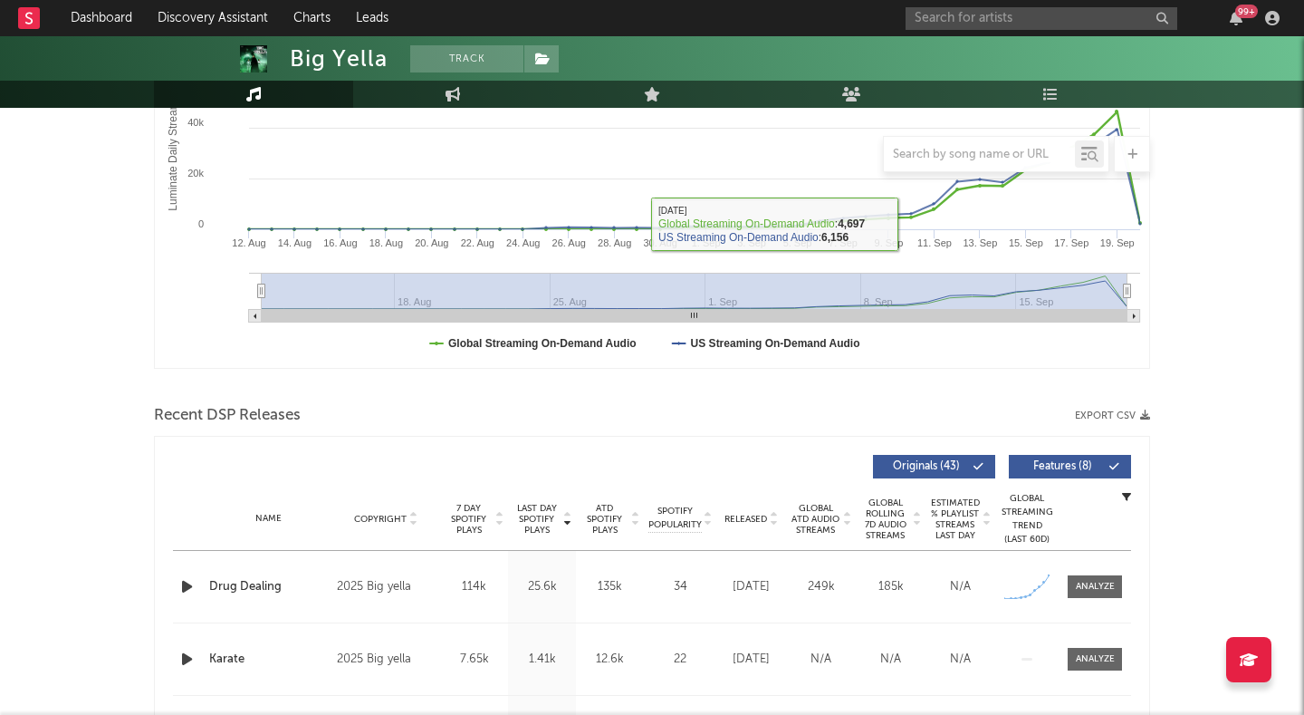
scroll to position [413, 0]
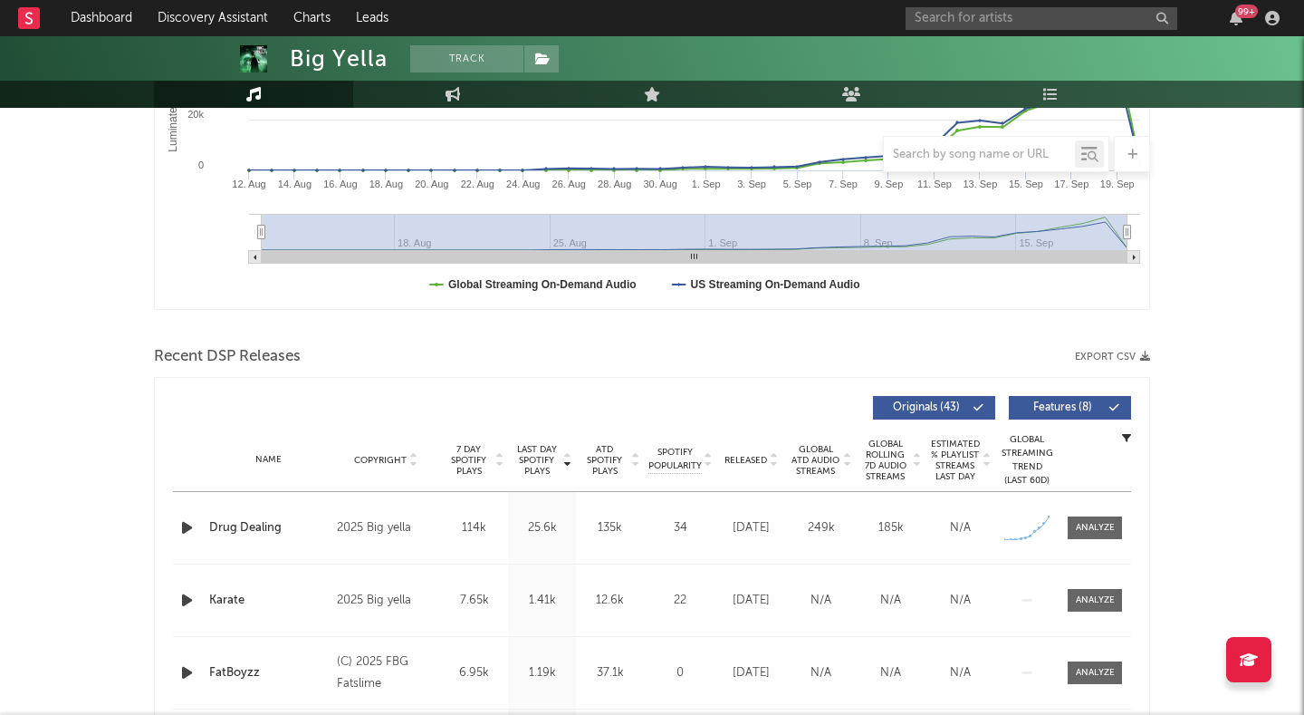
click at [183, 530] on icon "button" at bounding box center [187, 527] width 19 height 23
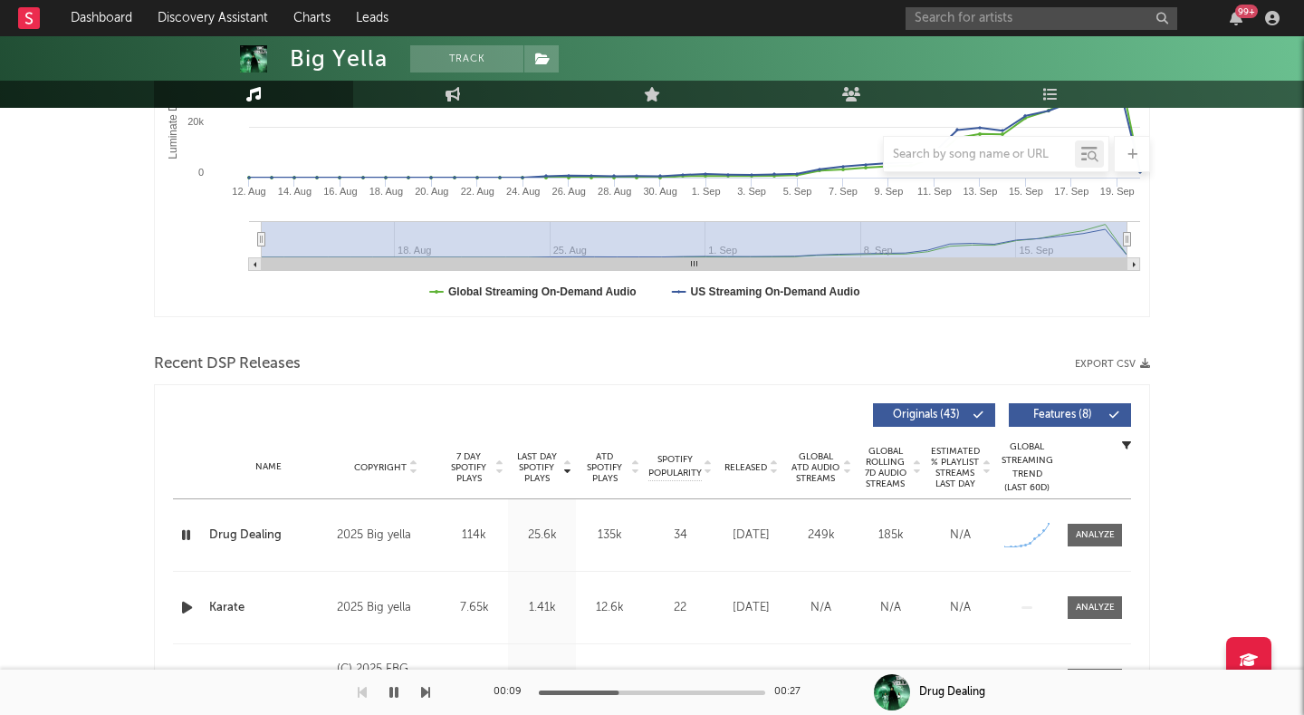
scroll to position [409, 0]
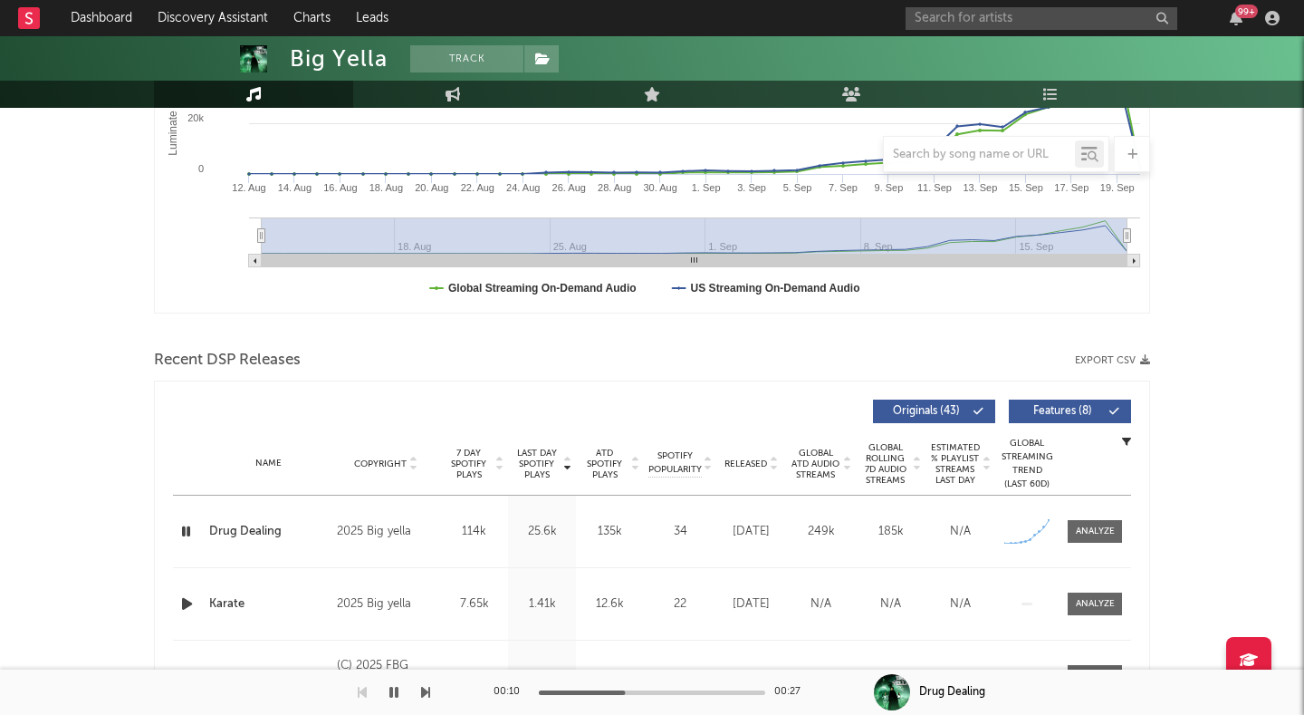
click at [185, 533] on icon "button" at bounding box center [186, 531] width 17 height 23
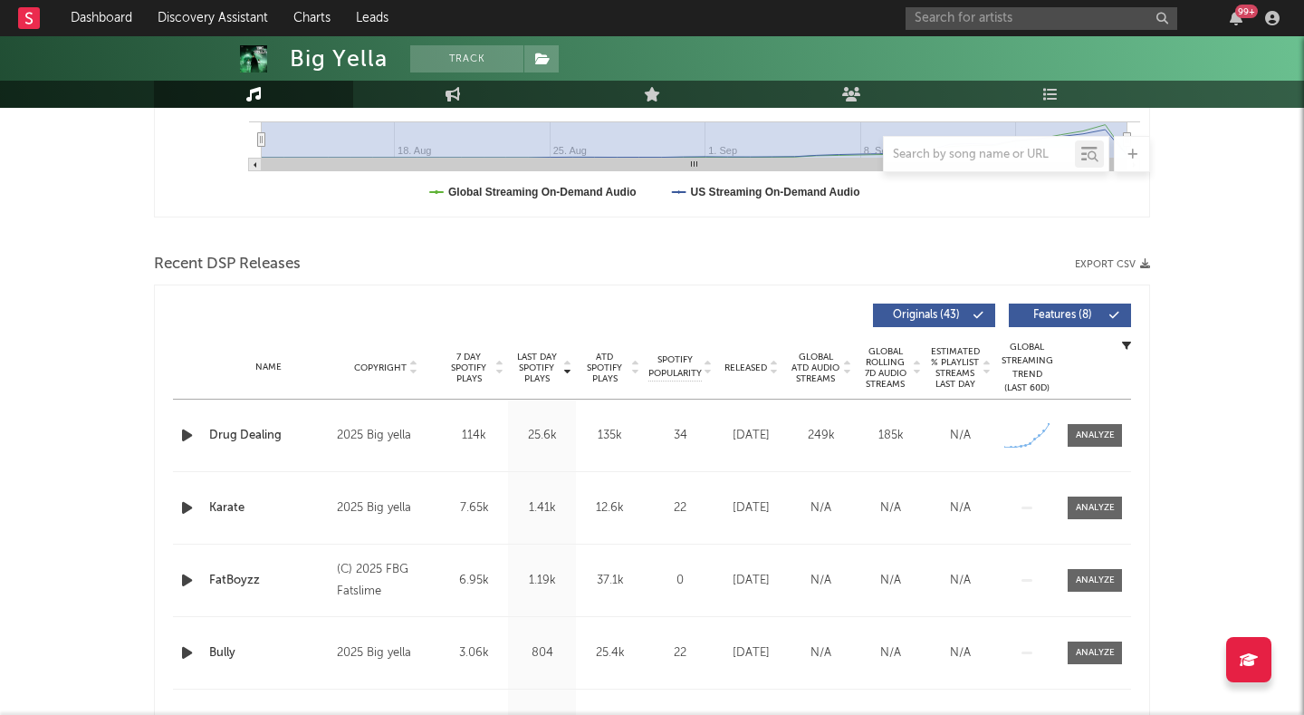
scroll to position [357, 0]
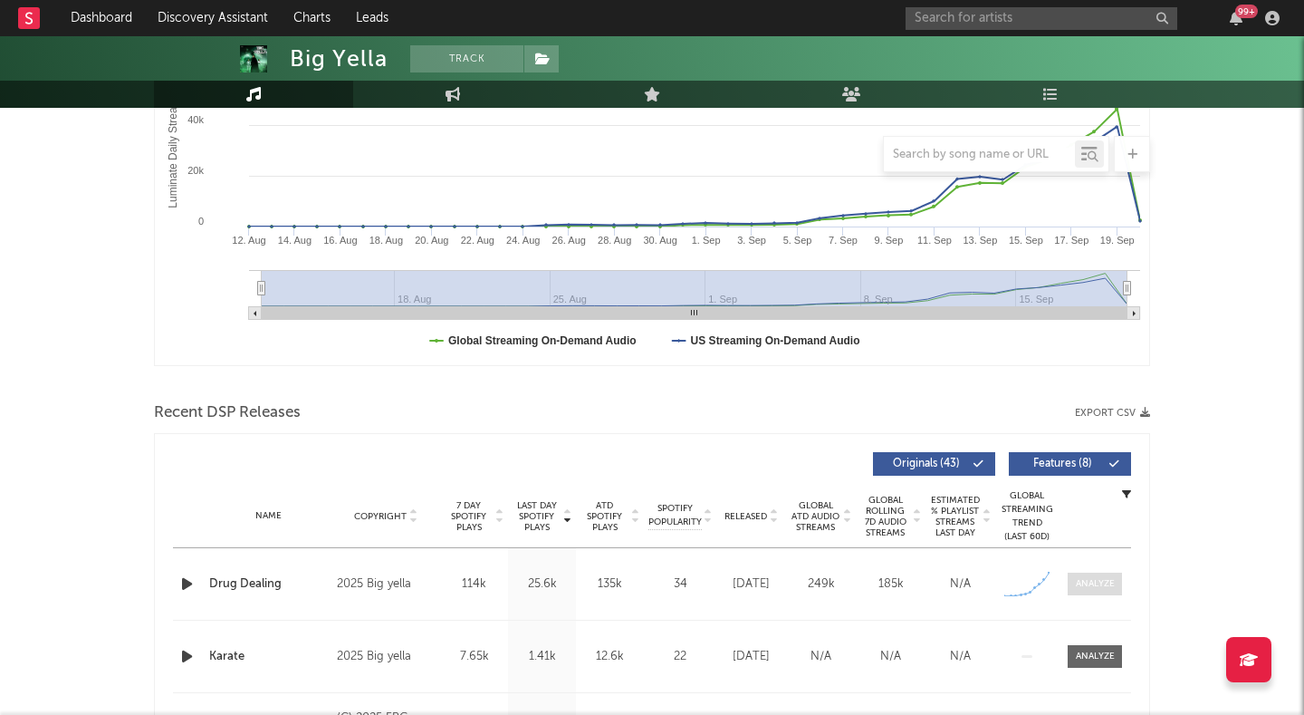
click at [1091, 591] on span at bounding box center [1095, 584] width 54 height 23
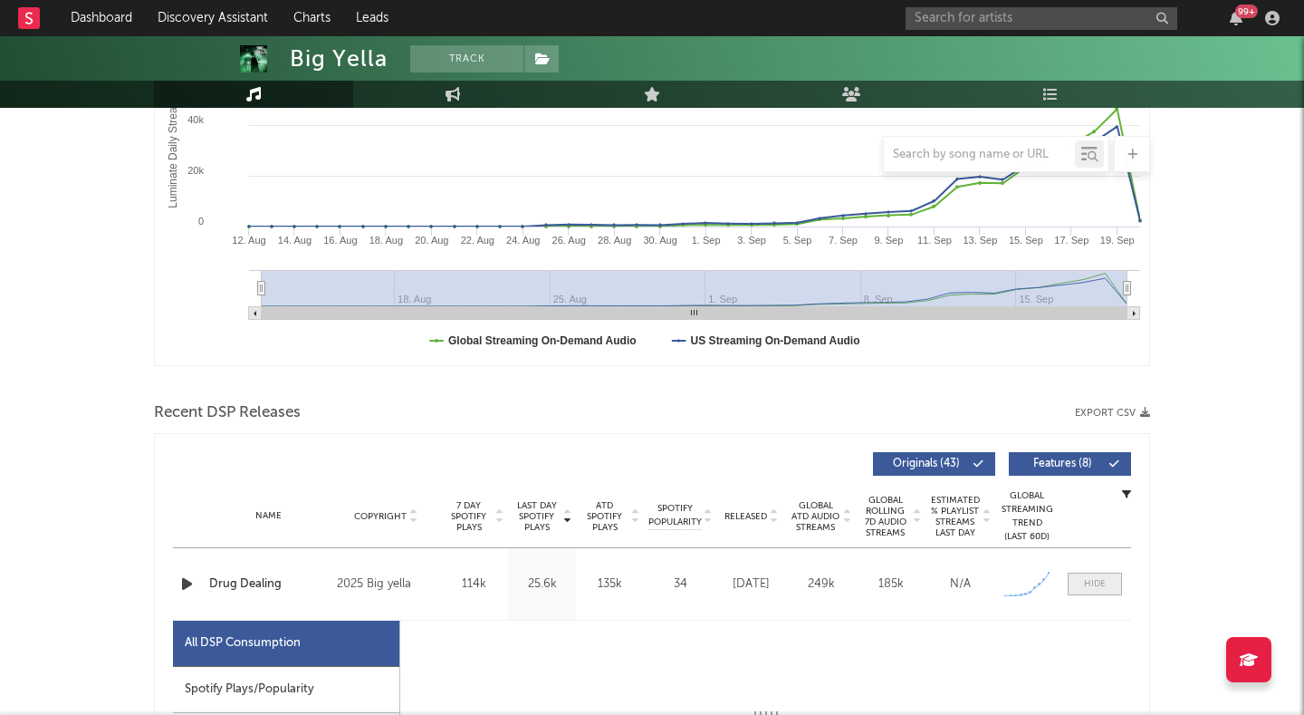
select select "1w"
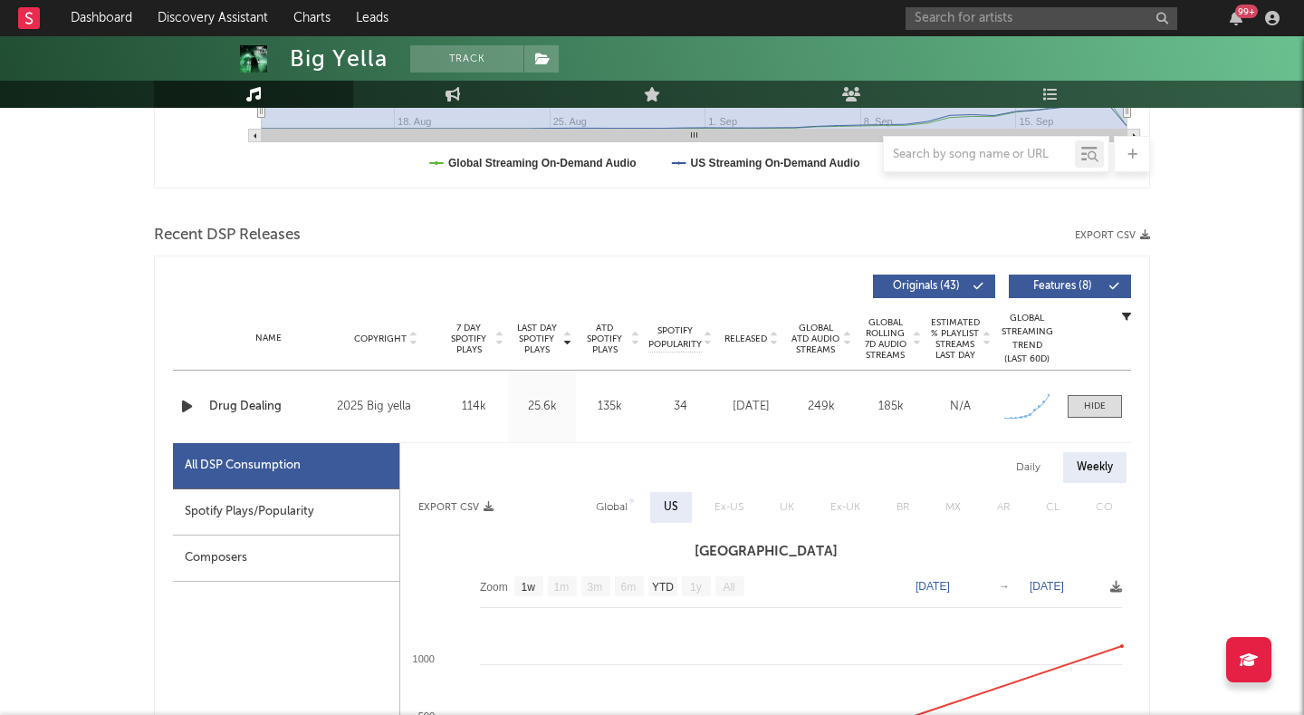
scroll to position [460, 0]
